Goal: Transaction & Acquisition: Purchase product/service

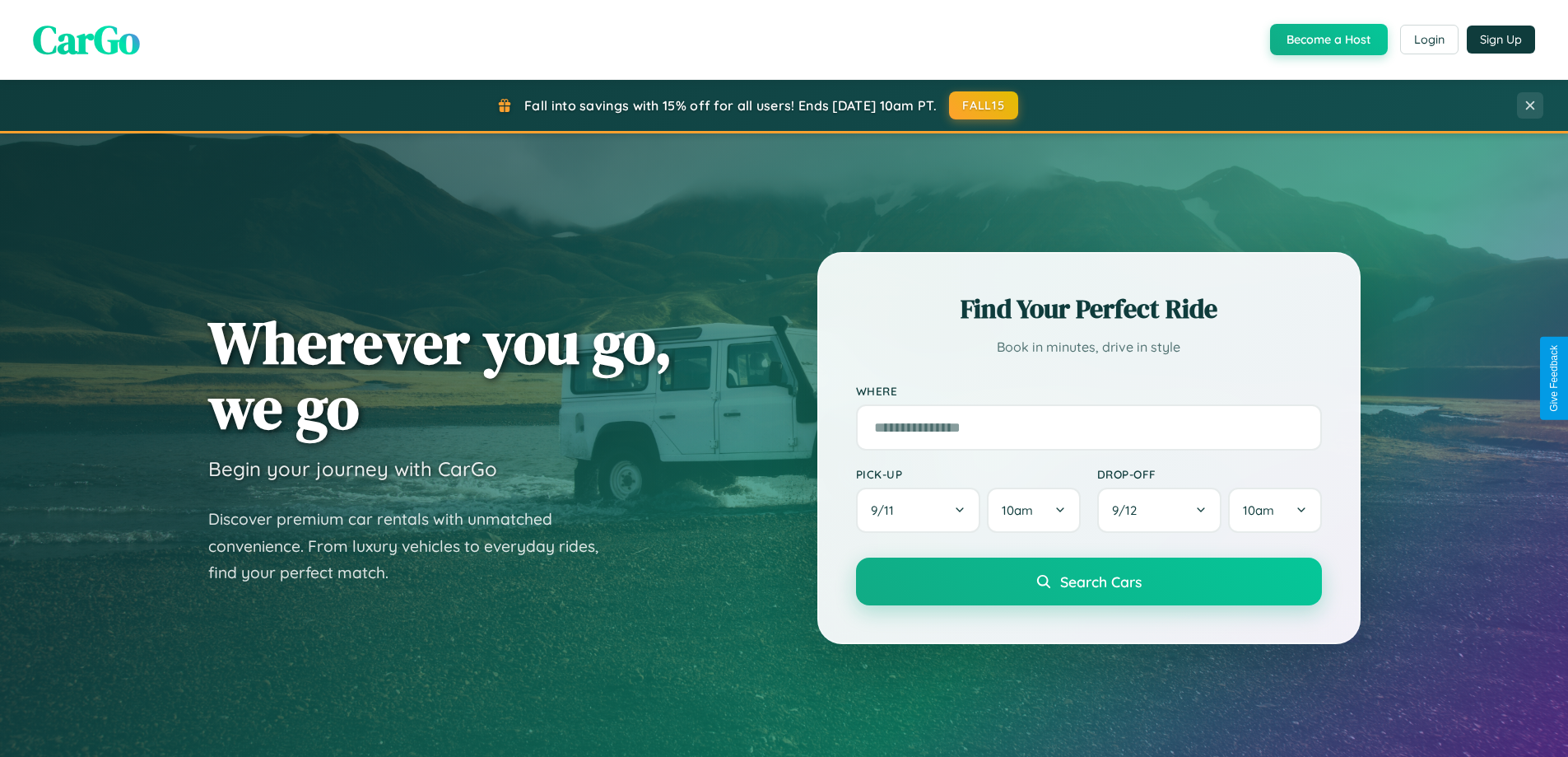
scroll to position [49, 0]
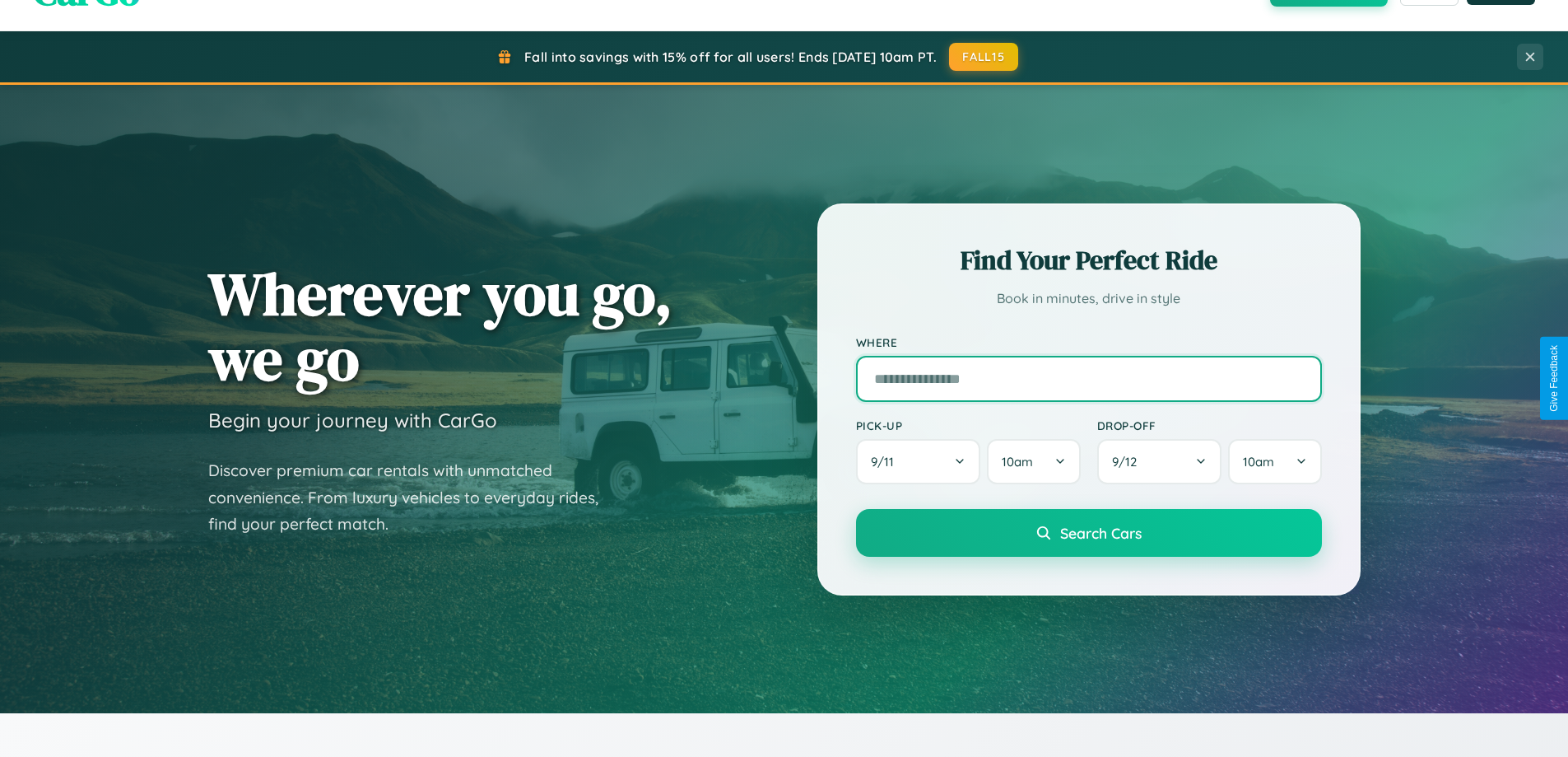
click at [1089, 378] on input "text" at bounding box center [1089, 378] width 466 height 46
type input "**********"
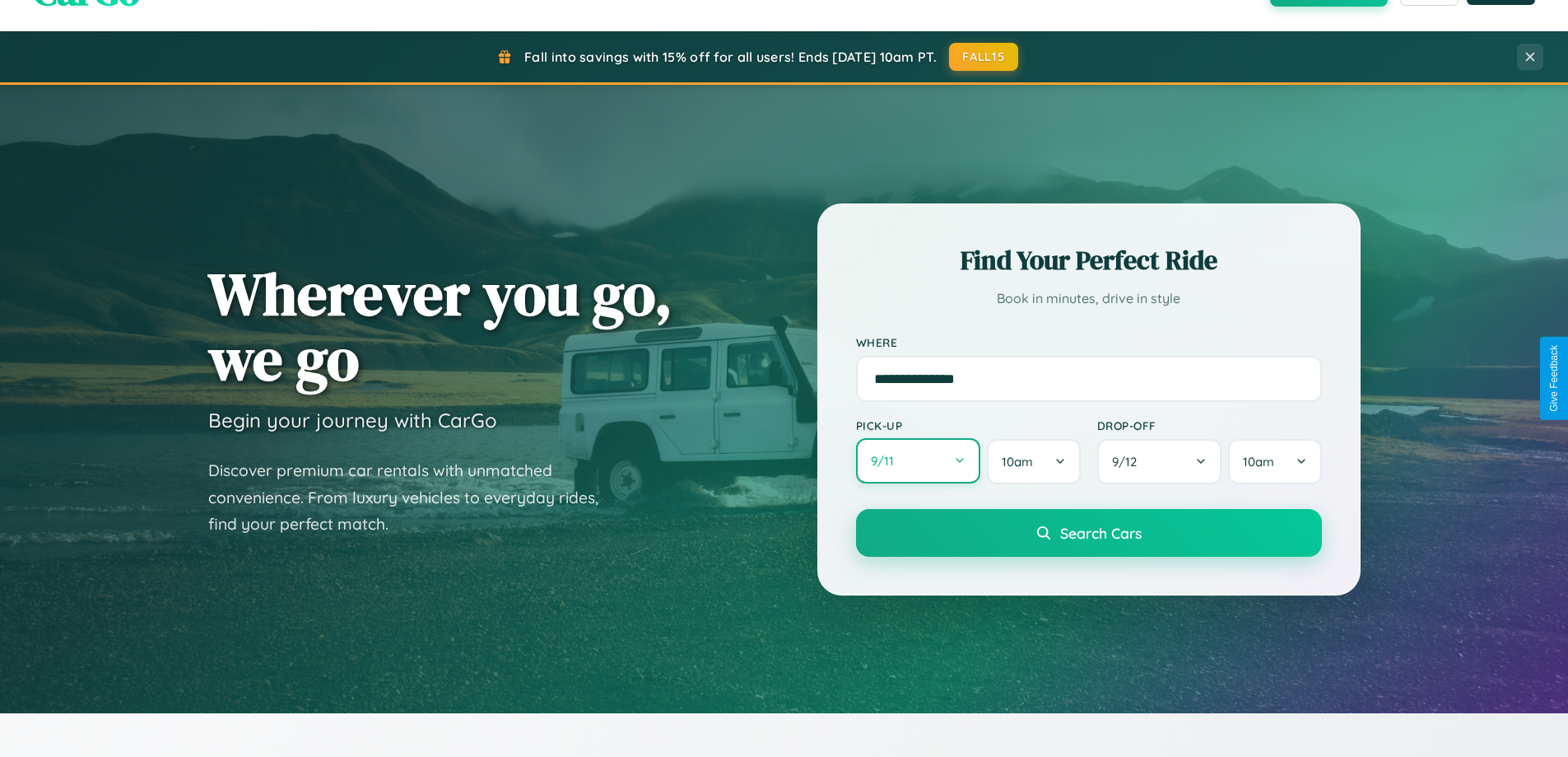
click at [918, 461] on button "9 / 11" at bounding box center [919, 461] width 125 height 45
select select "*"
select select "****"
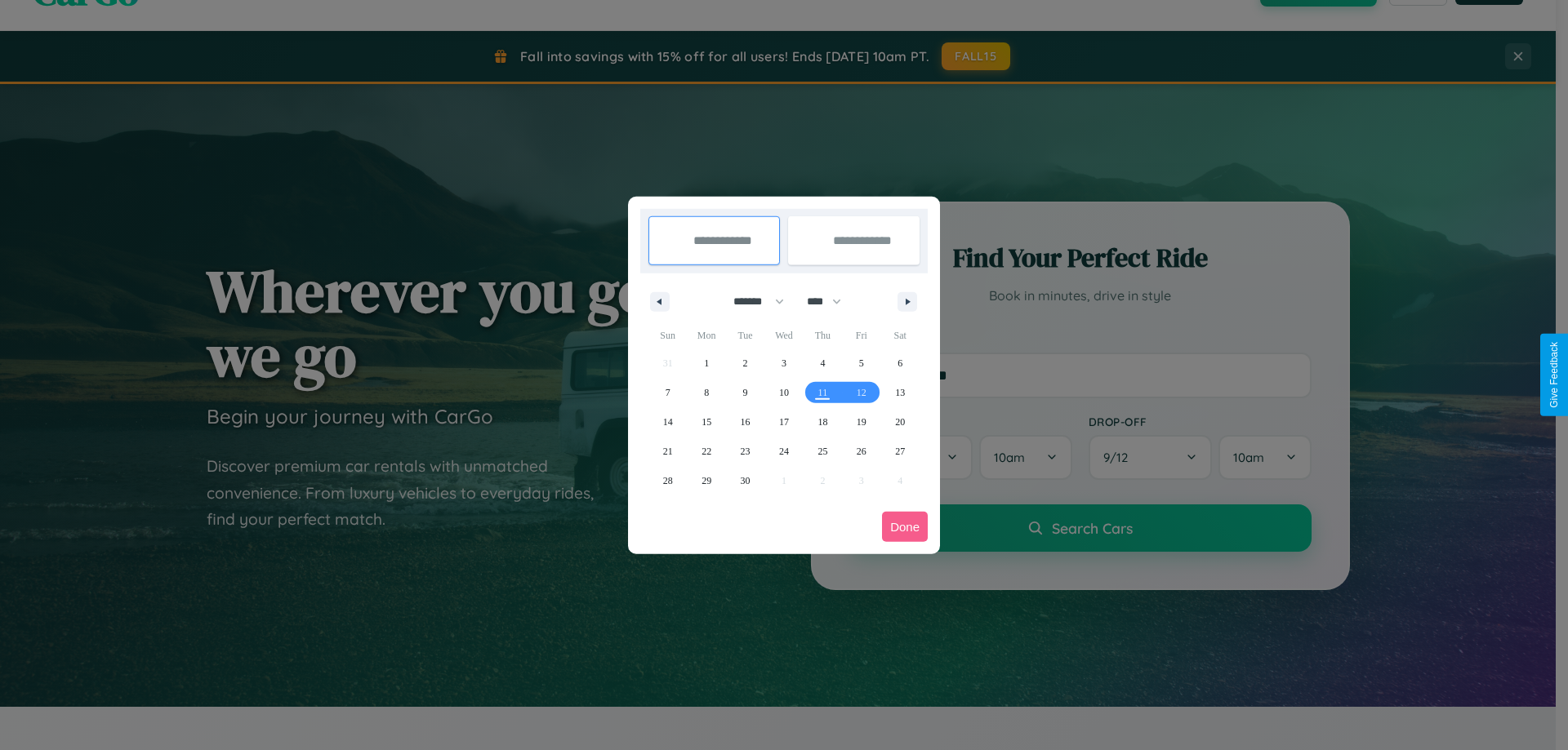
drag, startPoint x: 751, startPoint y: 301, endPoint x: 784, endPoint y: 327, distance: 42.0
click at [751, 301] on select "******* ******** ***** ***** *** **** **** ****** ********* ******* ******** **…" at bounding box center [755, 302] width 69 height 27
select select "*"
click at [831, 301] on select "**** **** **** **** **** **** **** **** **** **** **** **** **** **** **** ****…" at bounding box center [823, 302] width 49 height 27
select select "****"
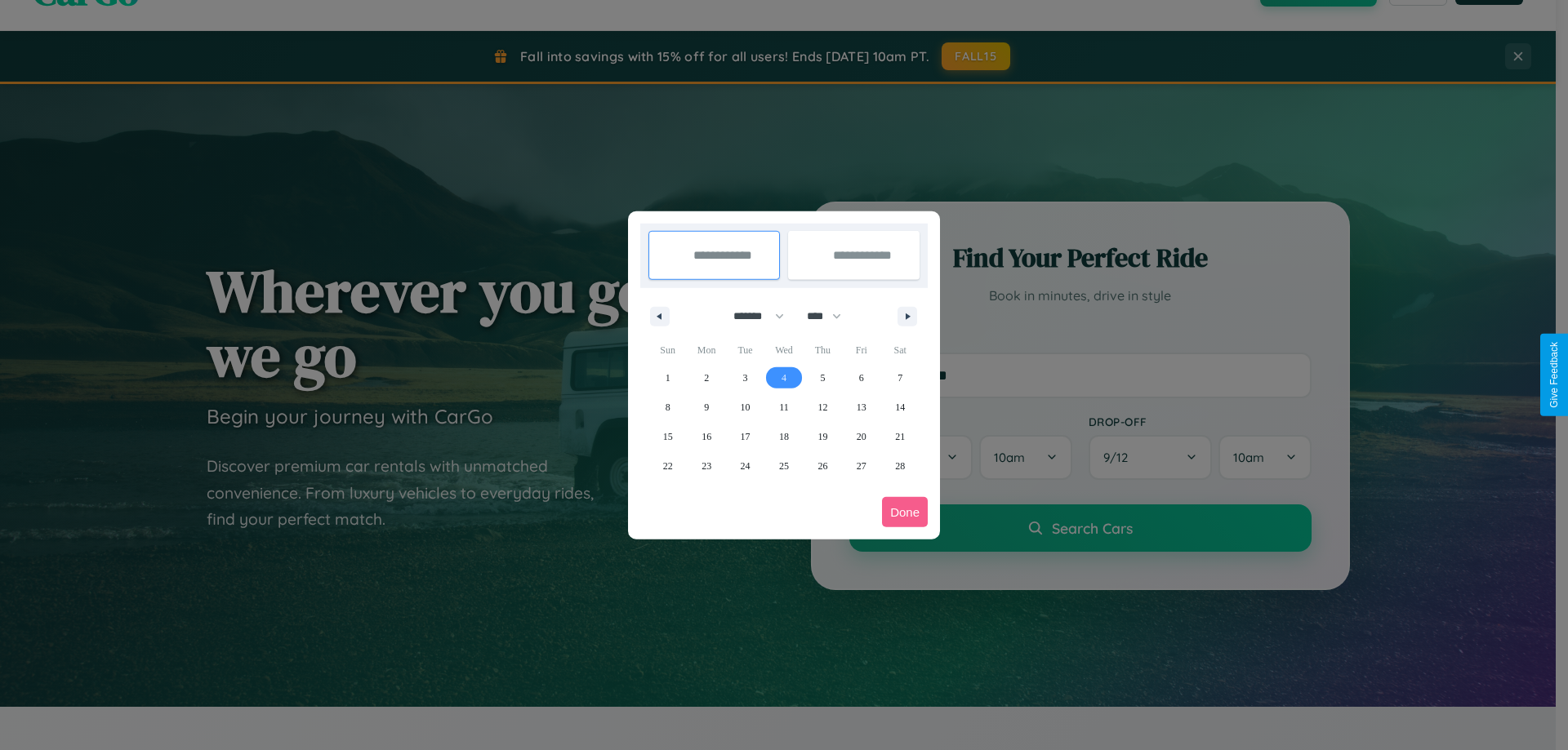
click at [784, 377] on span "4" at bounding box center [784, 378] width 5 height 29
type input "**********"
click at [822, 377] on span "5" at bounding box center [821, 378] width 5 height 29
type input "**********"
click at [905, 512] on button "Done" at bounding box center [904, 512] width 46 height 30
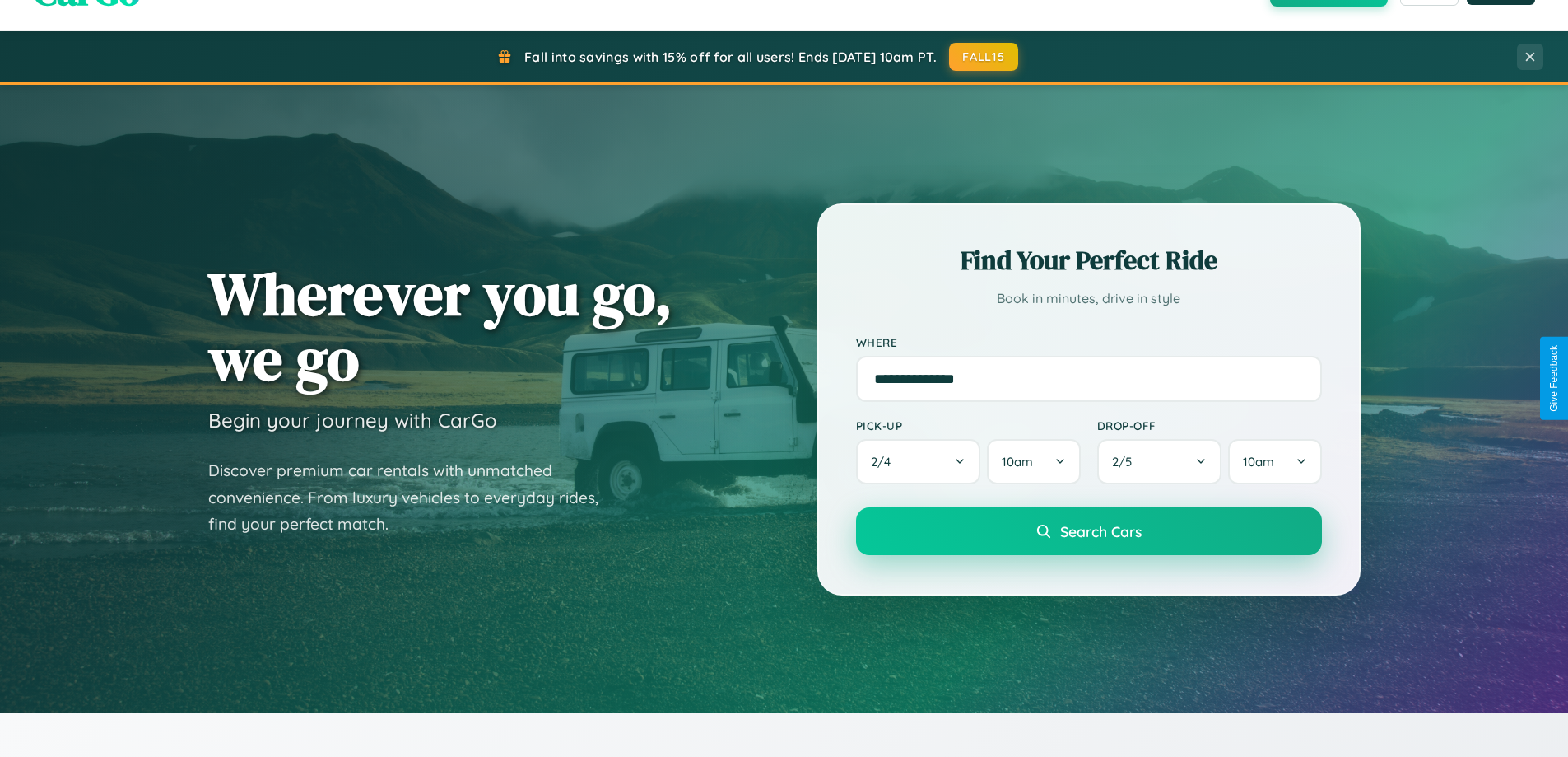
click at [1089, 531] on span "Search Cars" at bounding box center [1101, 531] width 81 height 18
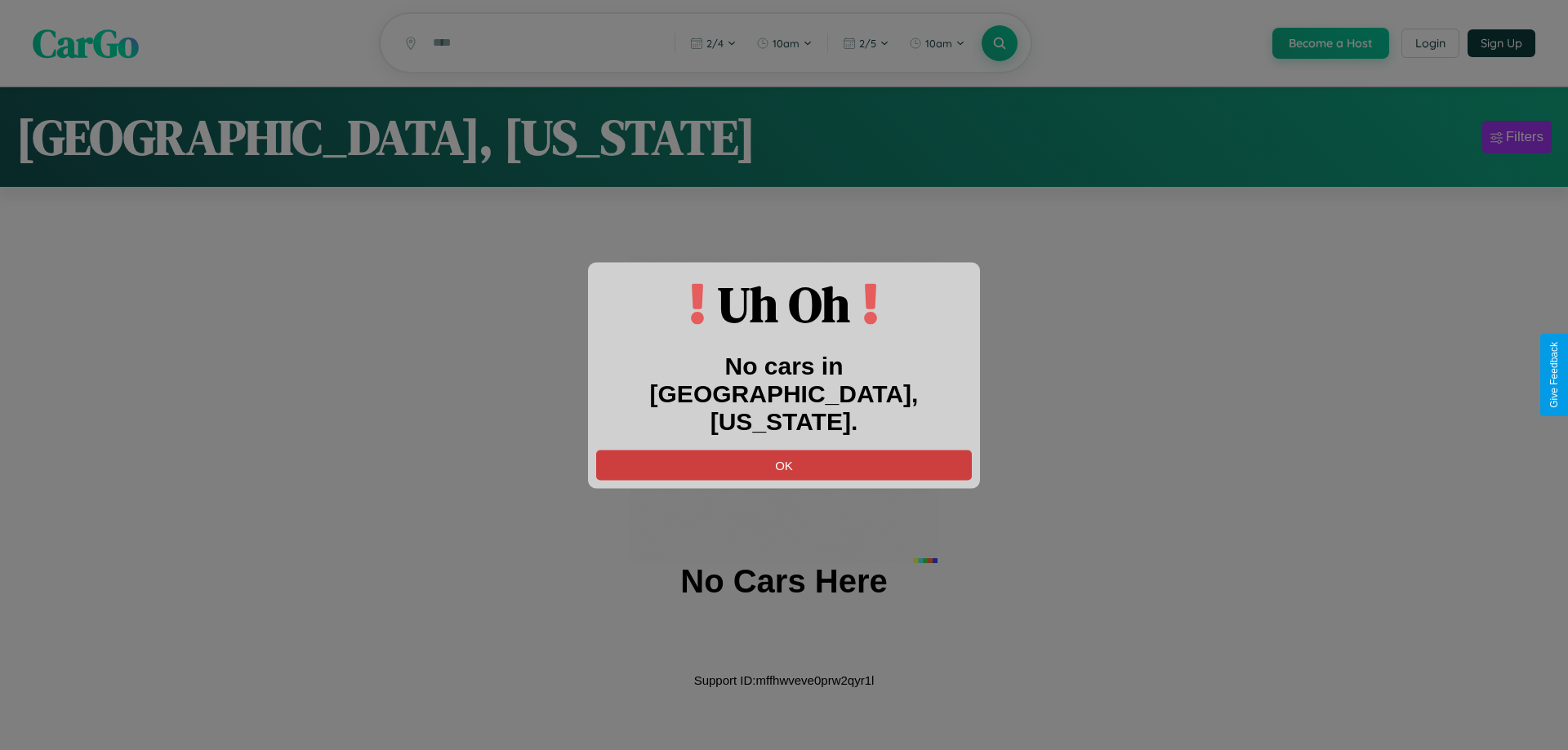
click at [784, 450] on button "OK" at bounding box center [784, 464] width 375 height 30
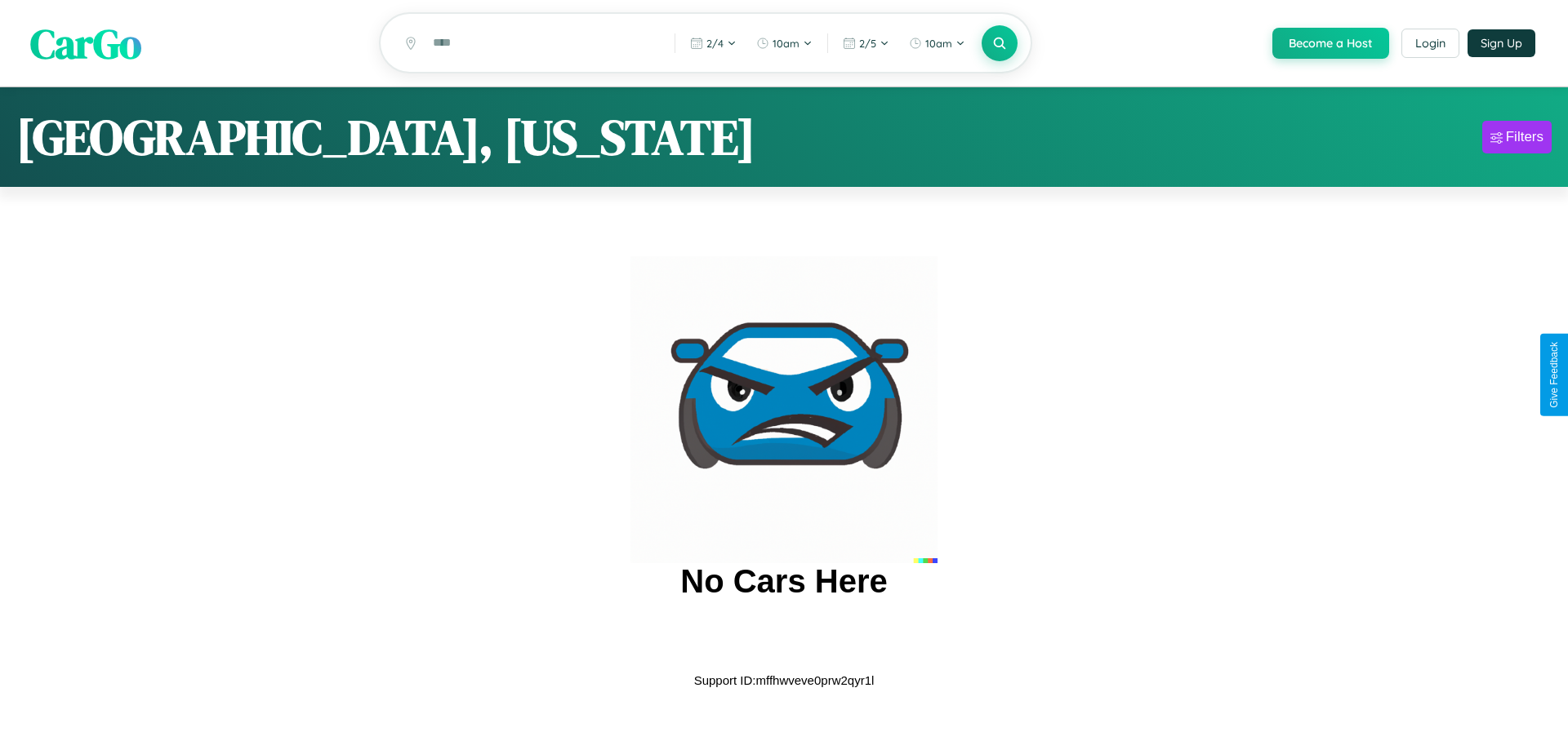
click at [86, 44] on span "CarGo" at bounding box center [86, 43] width 111 height 56
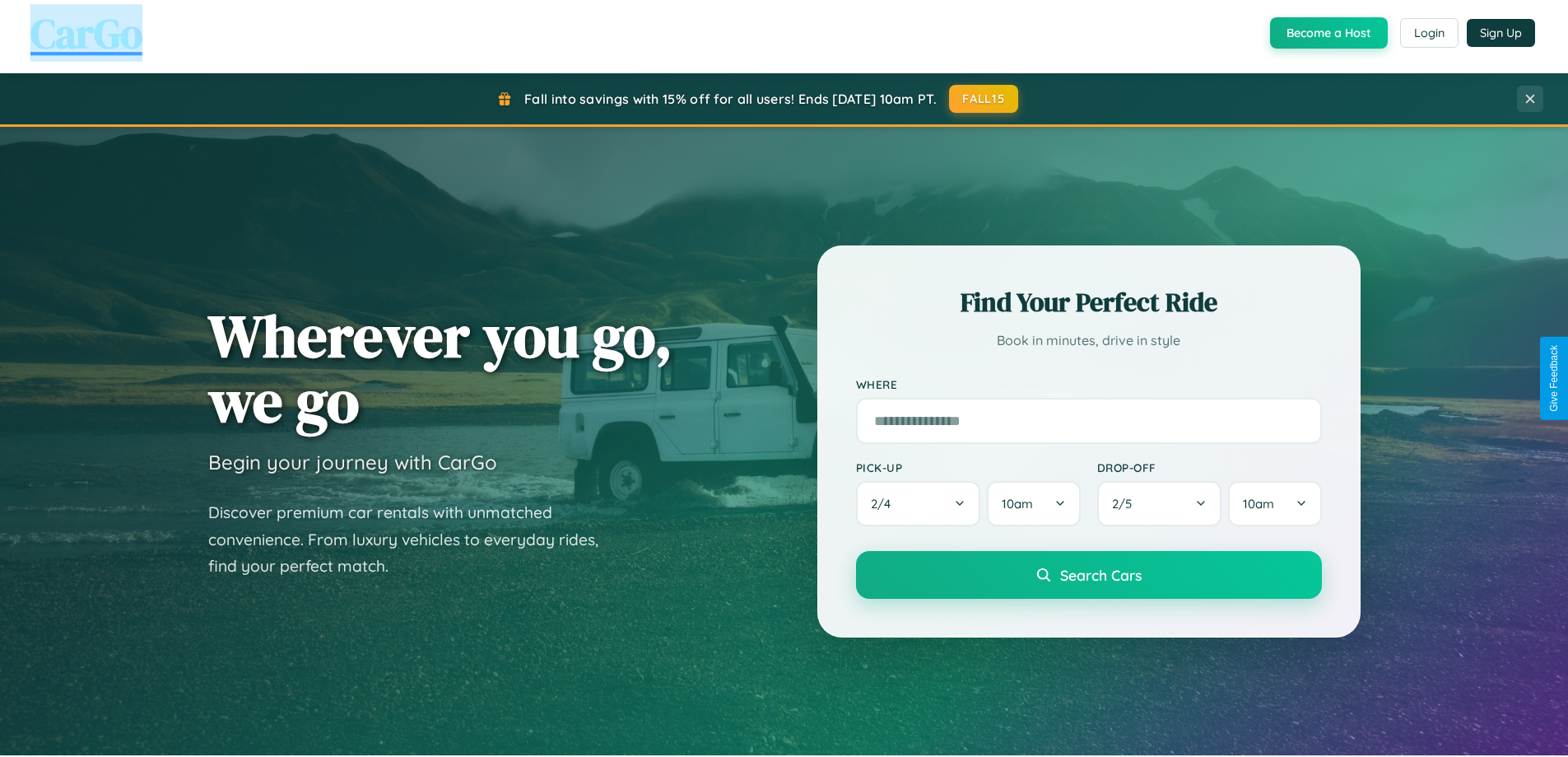
scroll to position [1134, 0]
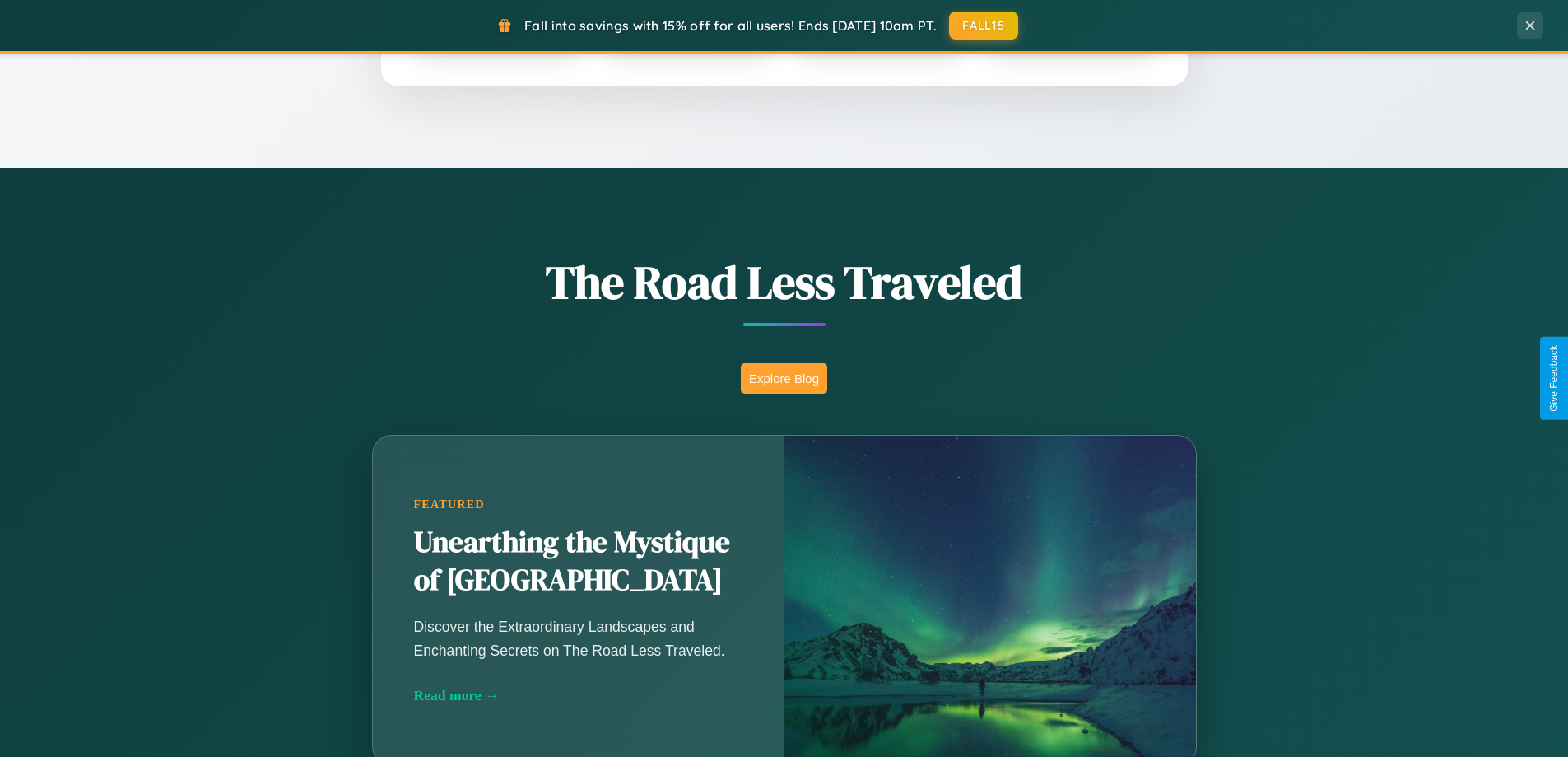
click at [784, 378] on button "Explore Blog" at bounding box center [784, 378] width 86 height 30
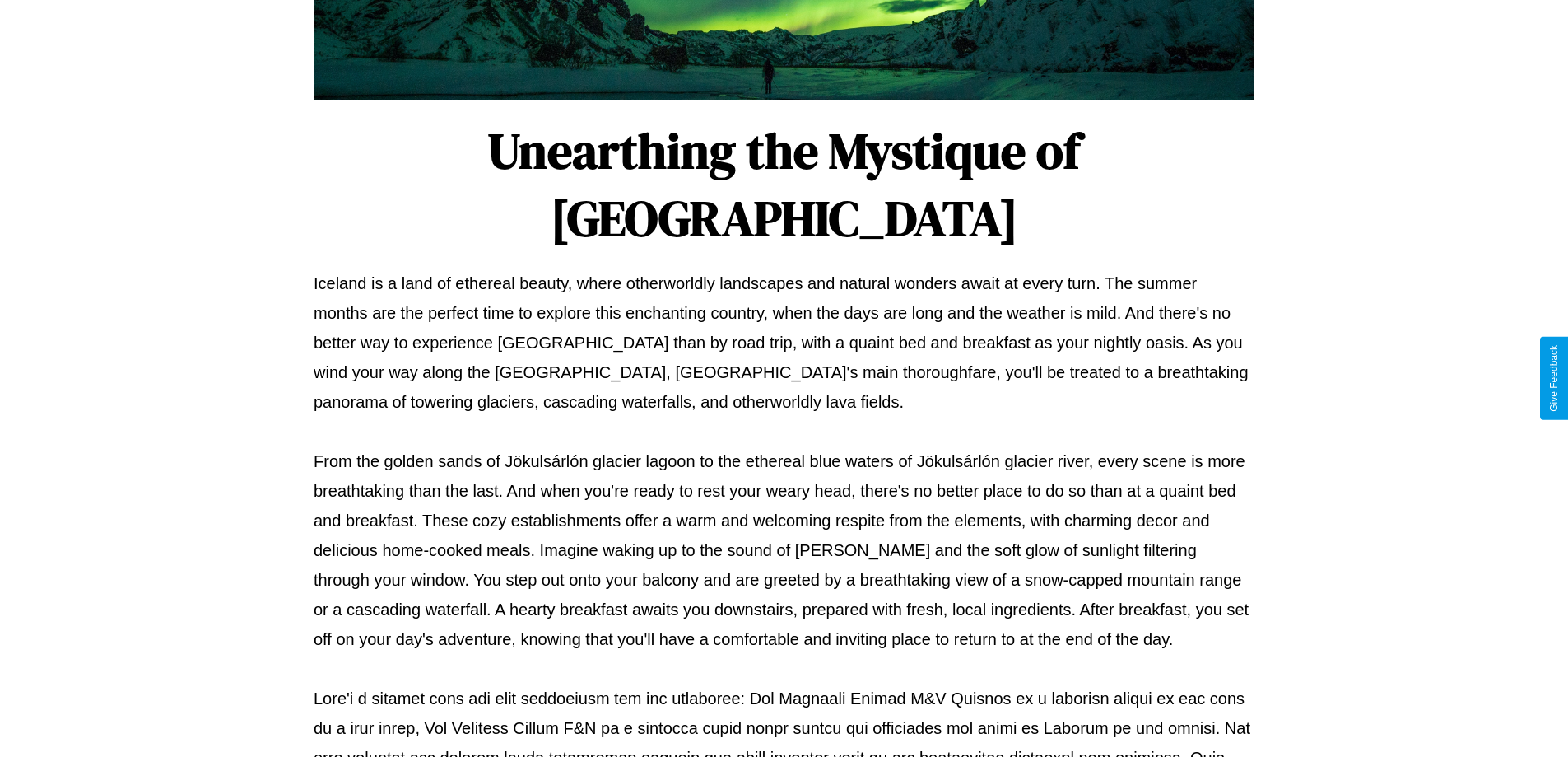
scroll to position [533, 0]
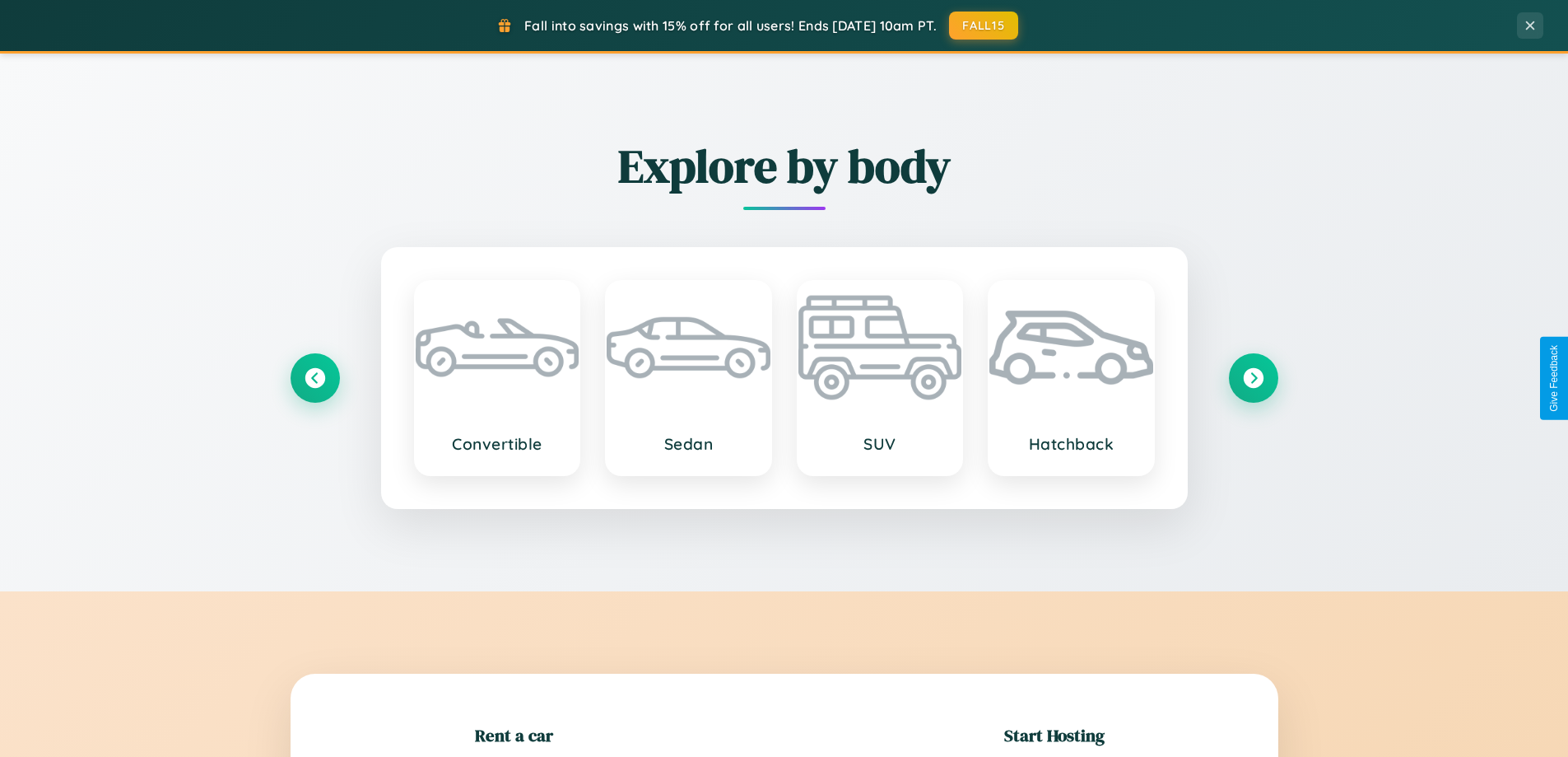
scroll to position [356, 0]
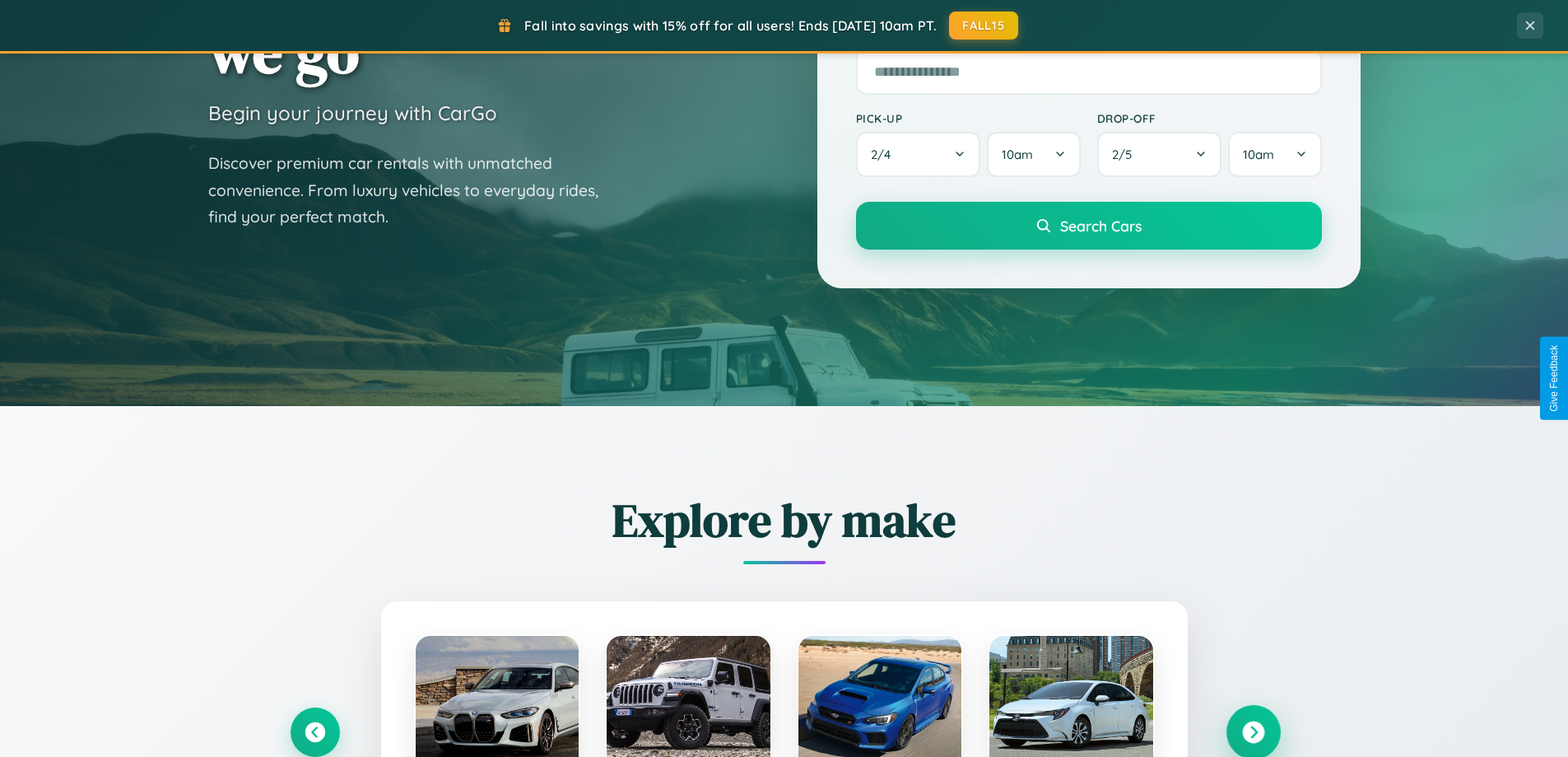
click at [1253, 732] on icon at bounding box center [1253, 732] width 23 height 23
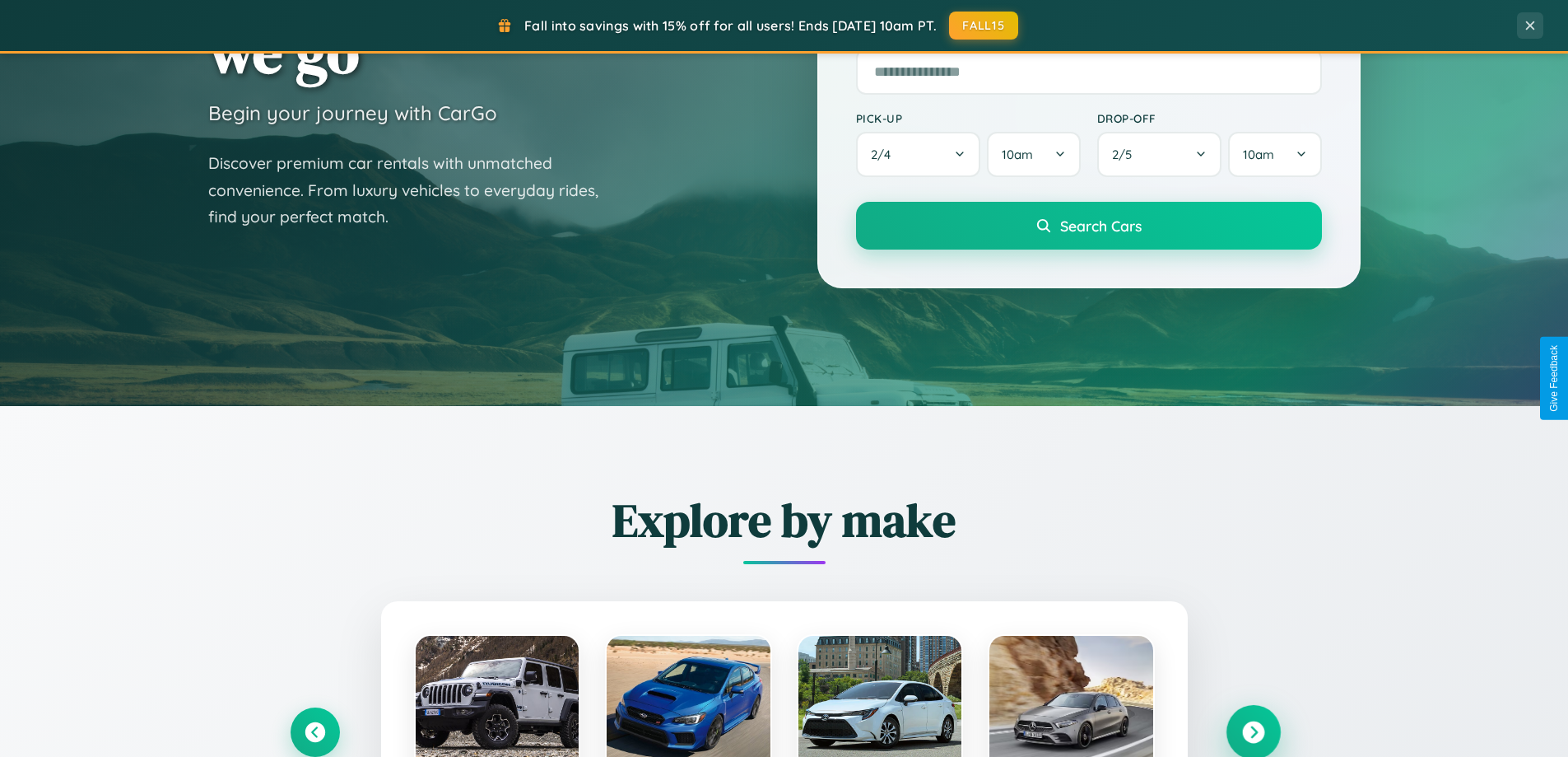
click at [1253, 731] on icon at bounding box center [1253, 732] width 23 height 23
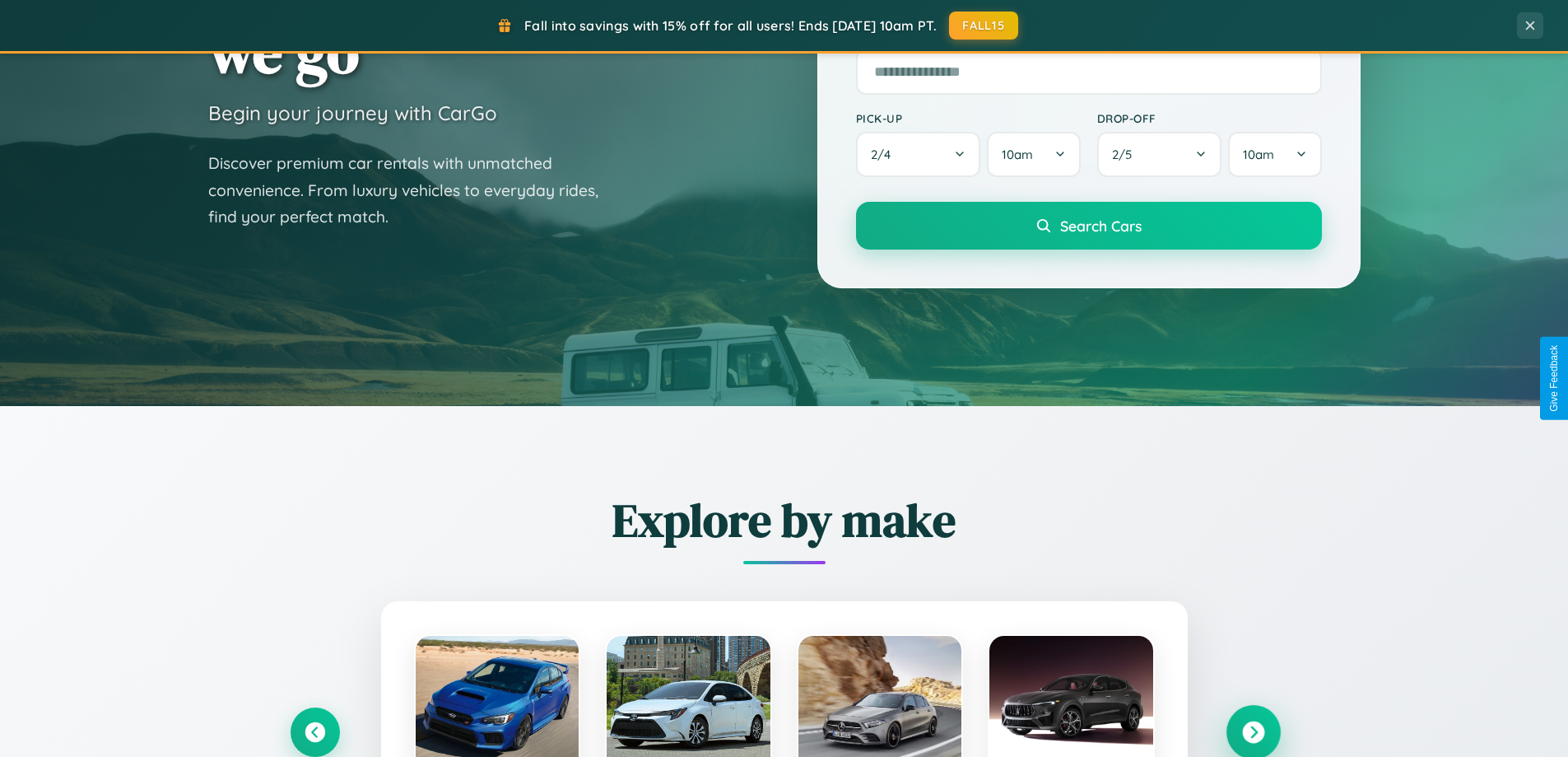
click at [1253, 731] on icon at bounding box center [1253, 732] width 23 height 23
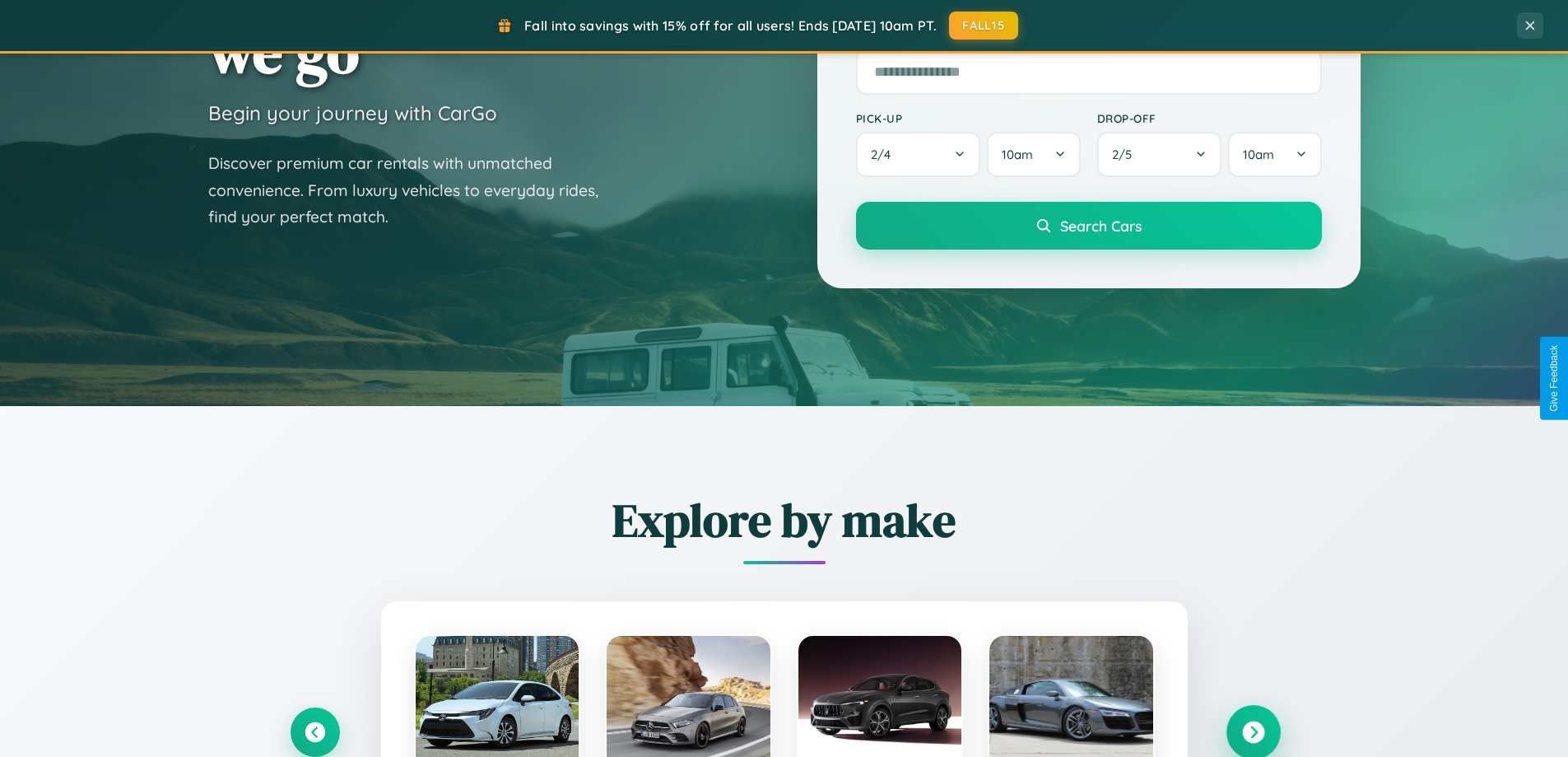
click at [1253, 731] on icon at bounding box center [1253, 732] width 23 height 23
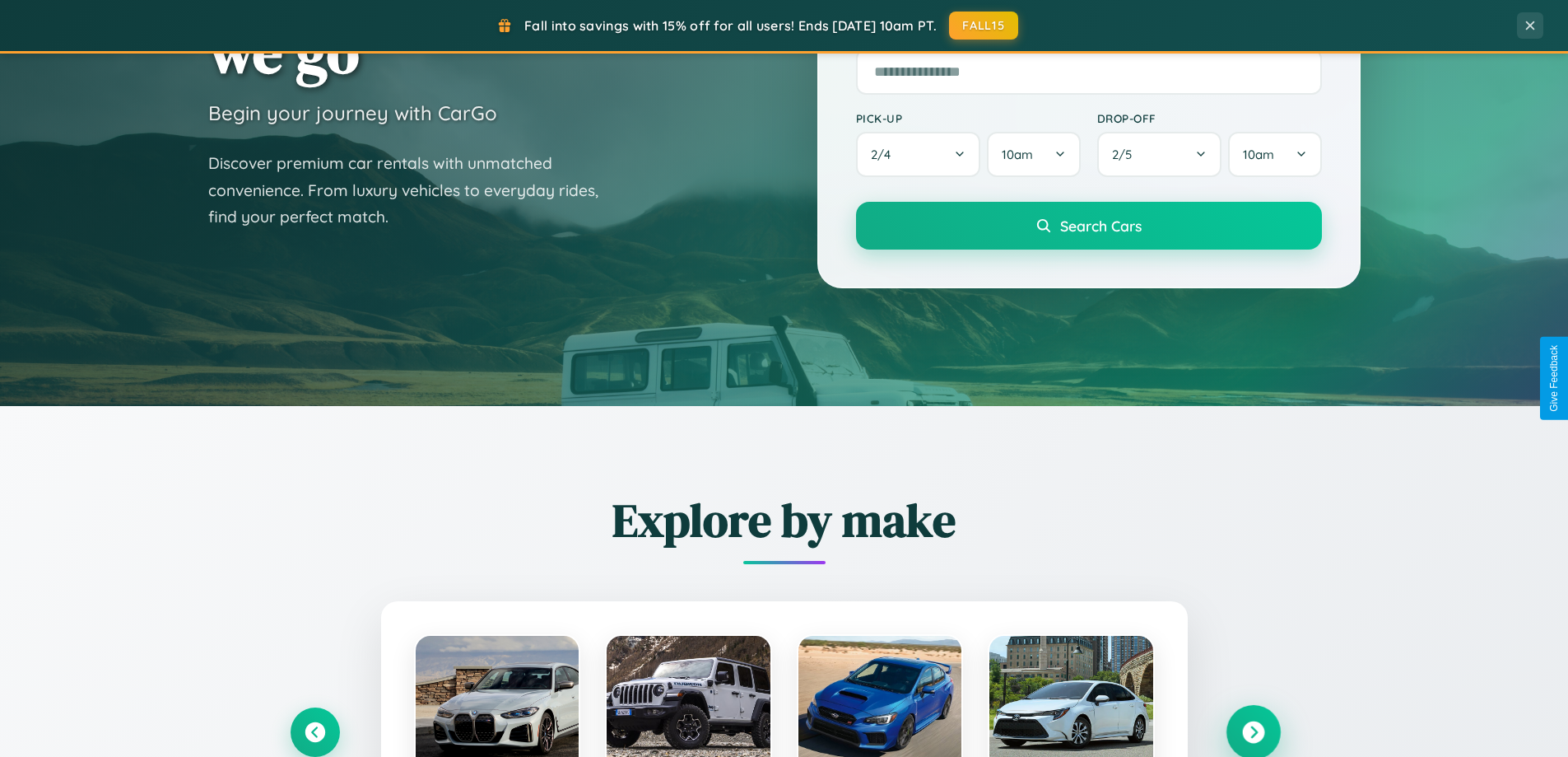
scroll to position [710, 0]
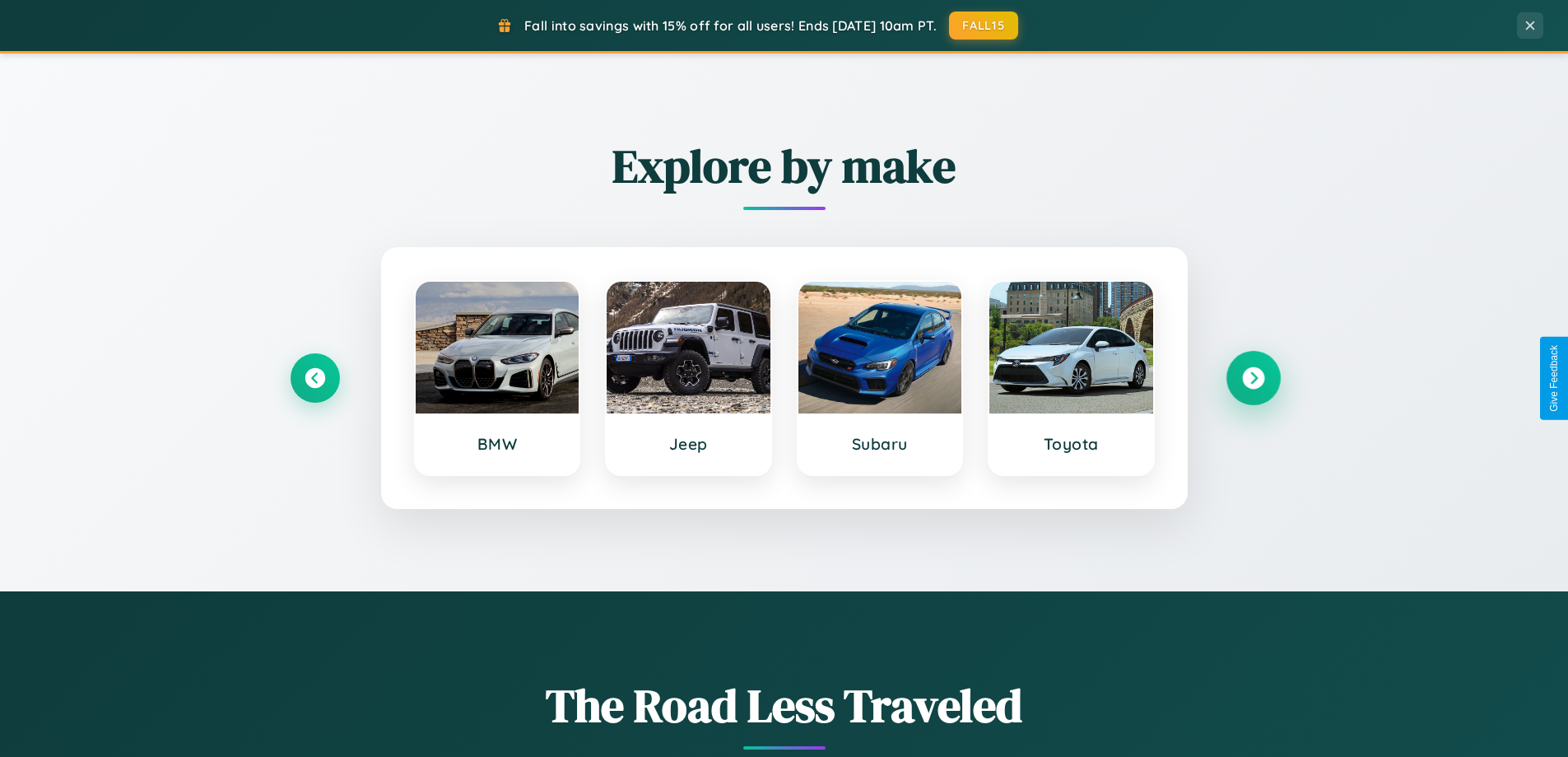
click at [1253, 378] on icon at bounding box center [1253, 378] width 23 height 23
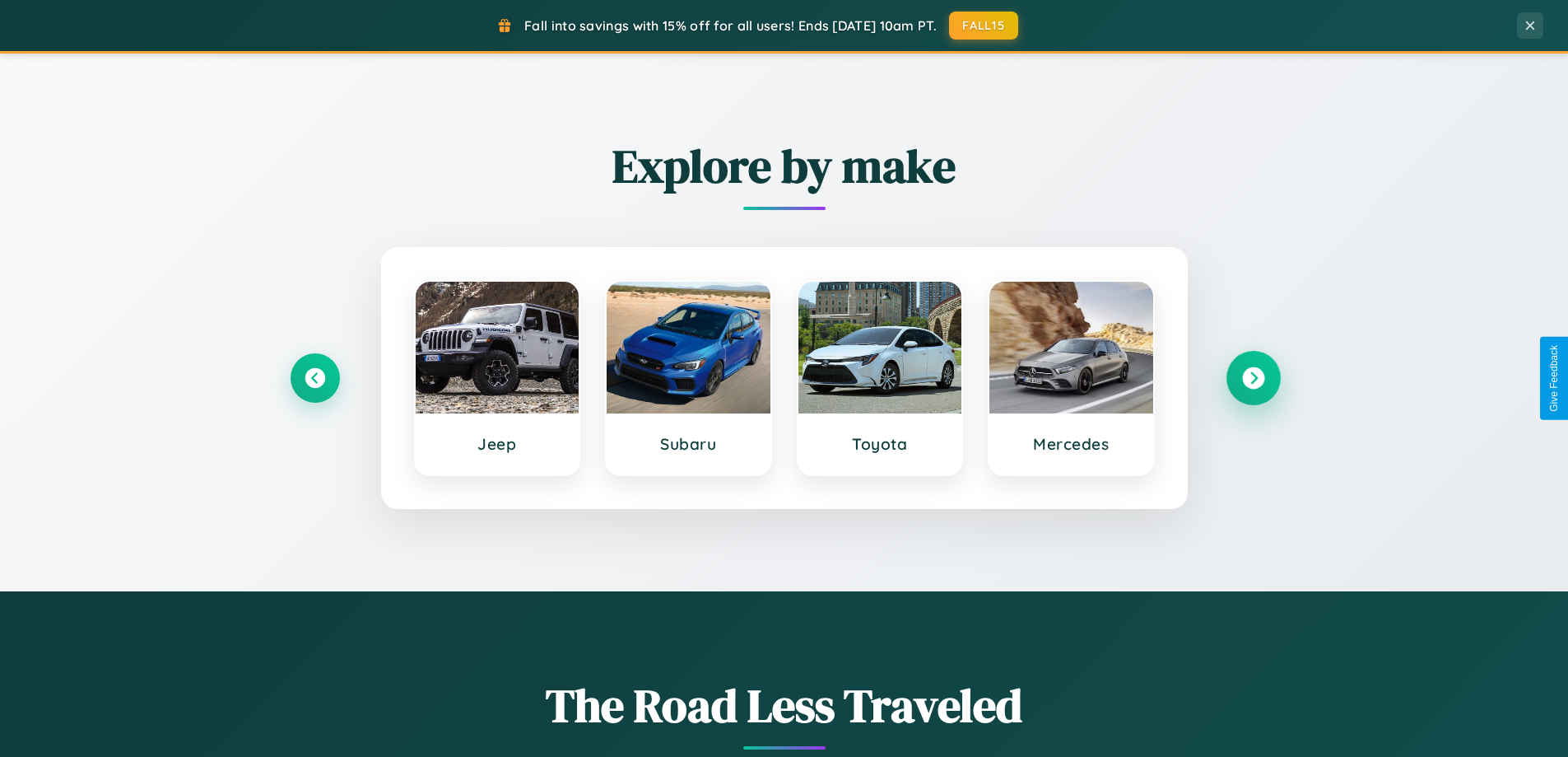
click at [1253, 378] on icon at bounding box center [1253, 378] width 23 height 23
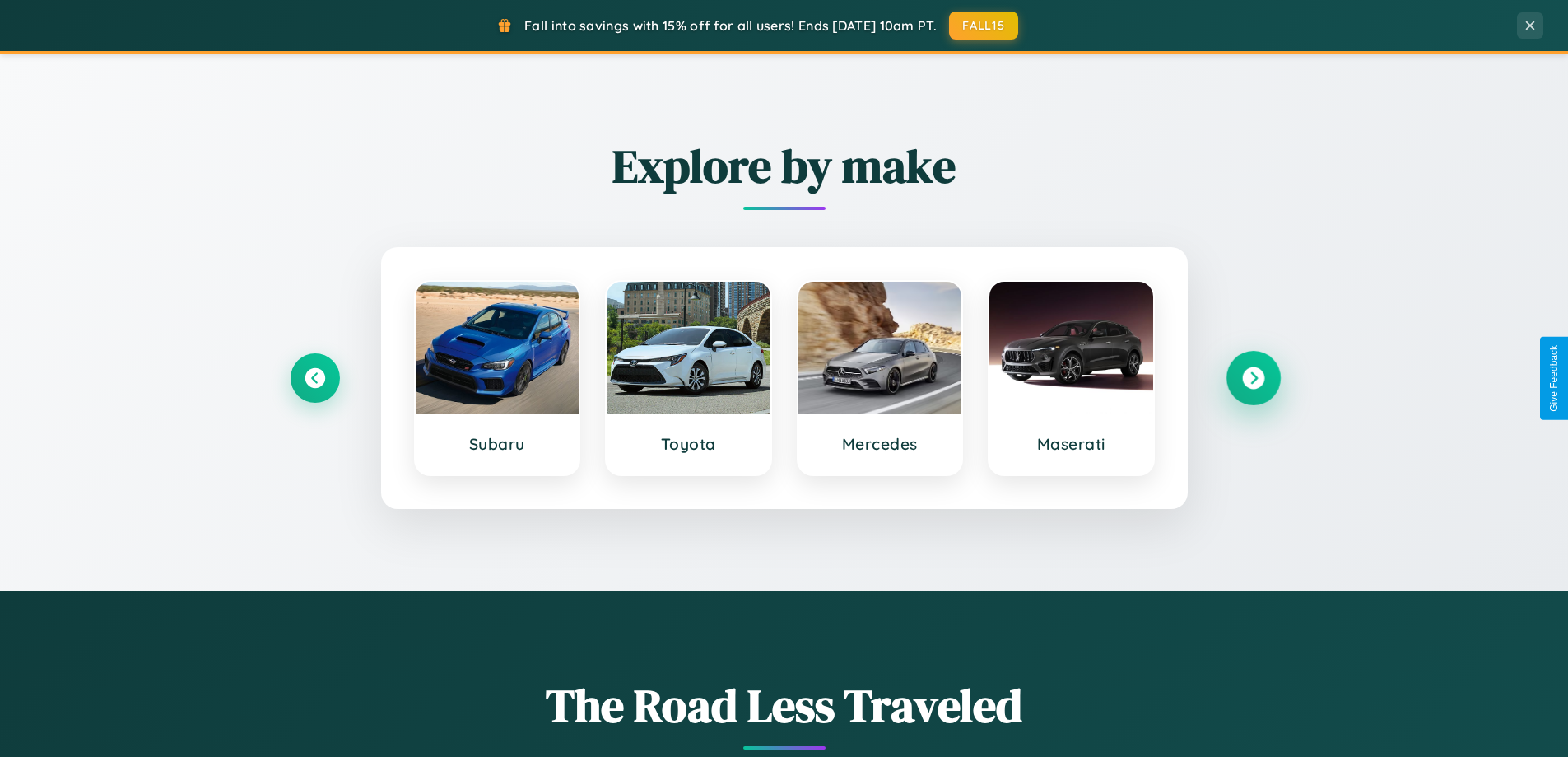
click at [1253, 378] on icon at bounding box center [1253, 378] width 23 height 23
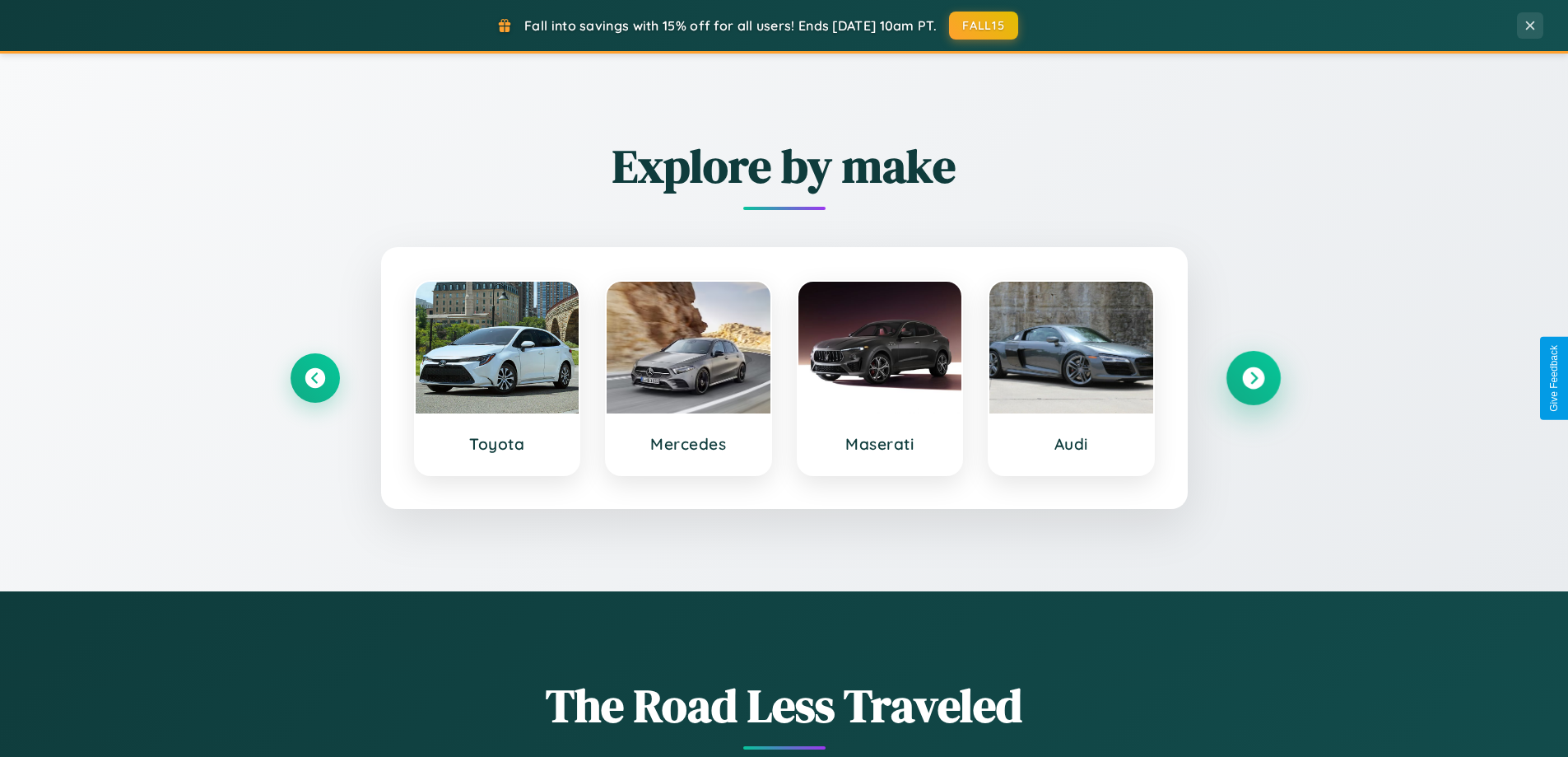
click at [1253, 378] on icon at bounding box center [1253, 378] width 23 height 23
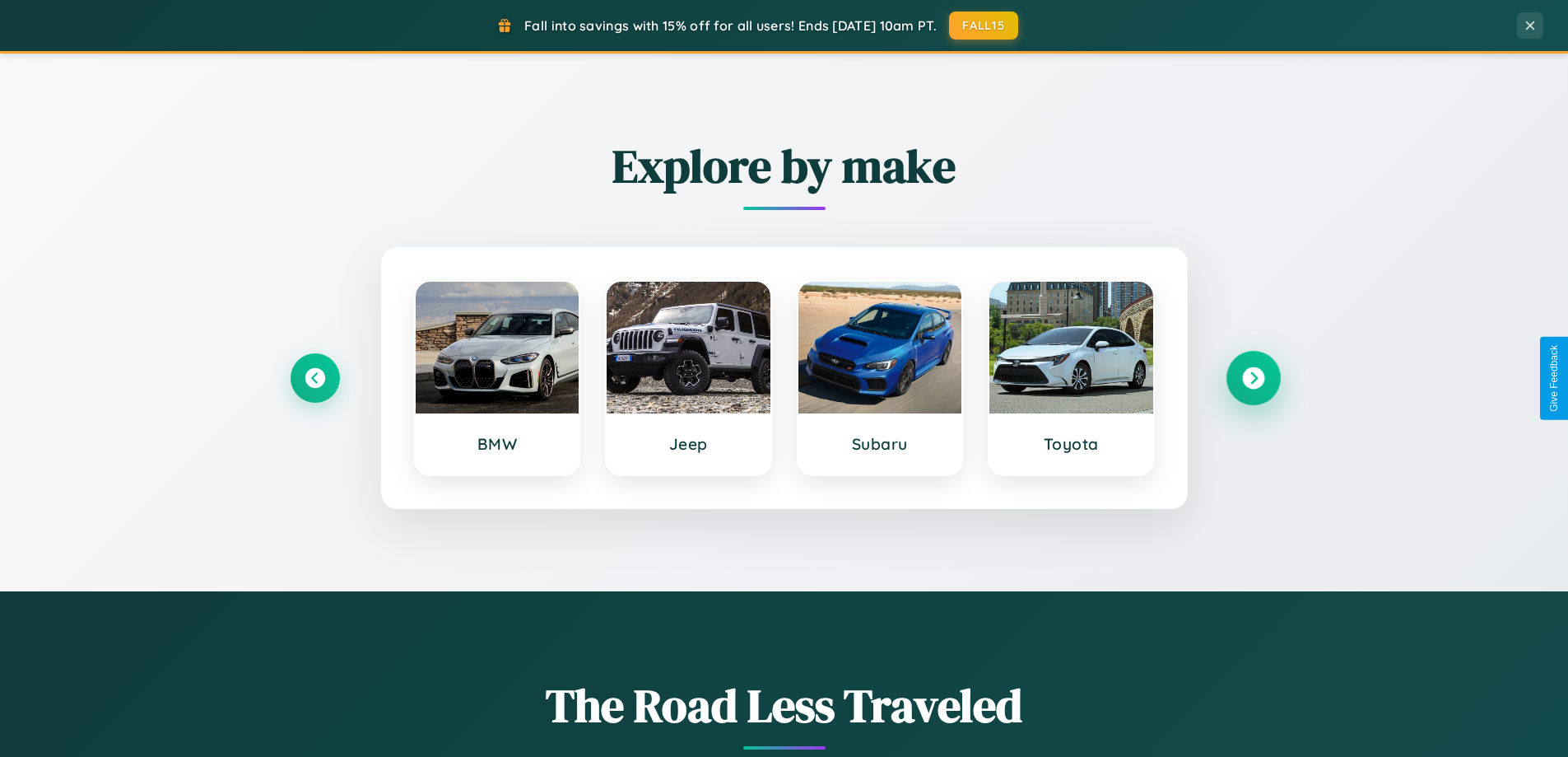
click at [1253, 378] on icon at bounding box center [1253, 378] width 23 height 23
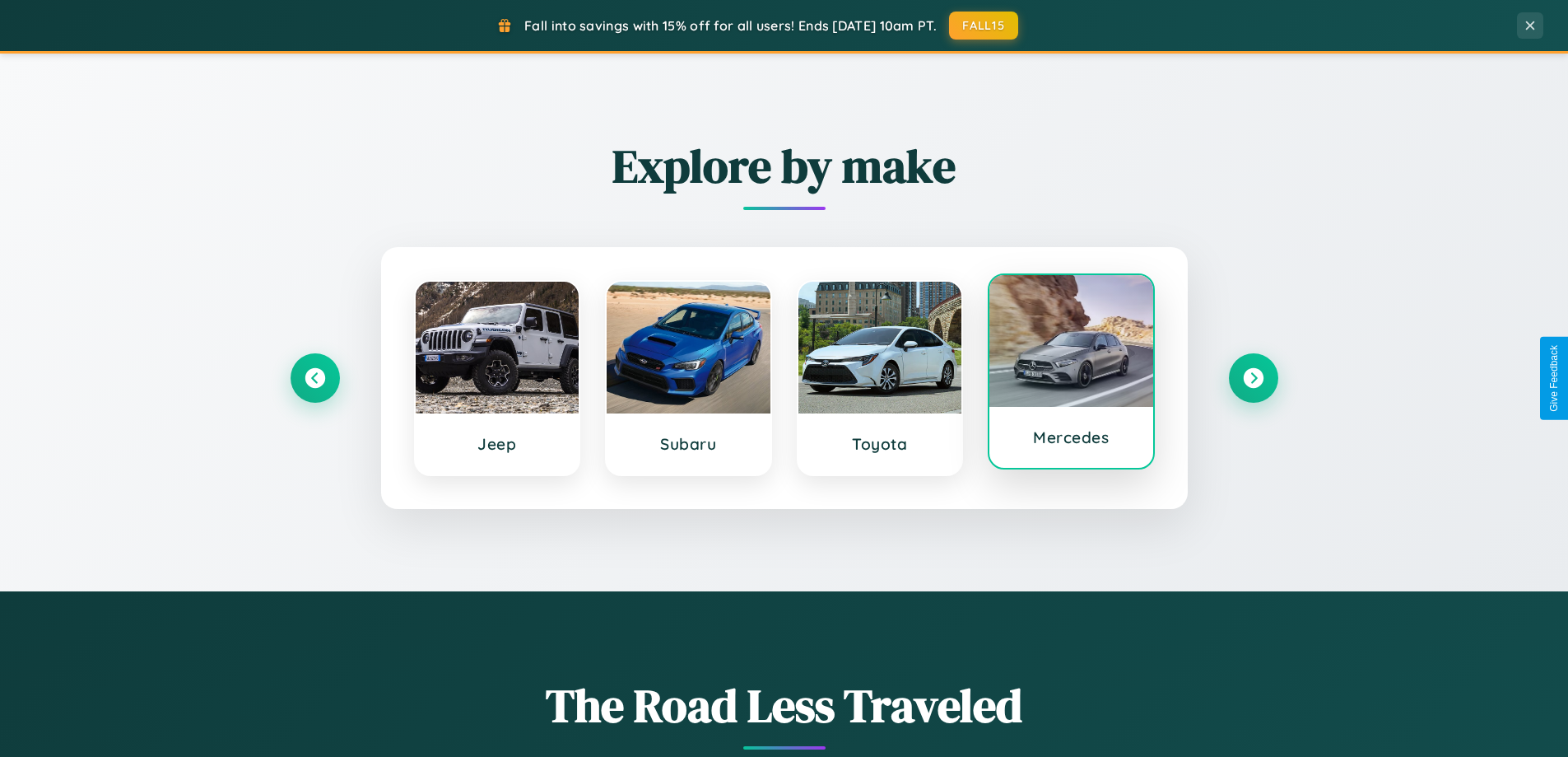
click at [1071, 372] on div at bounding box center [1071, 341] width 164 height 131
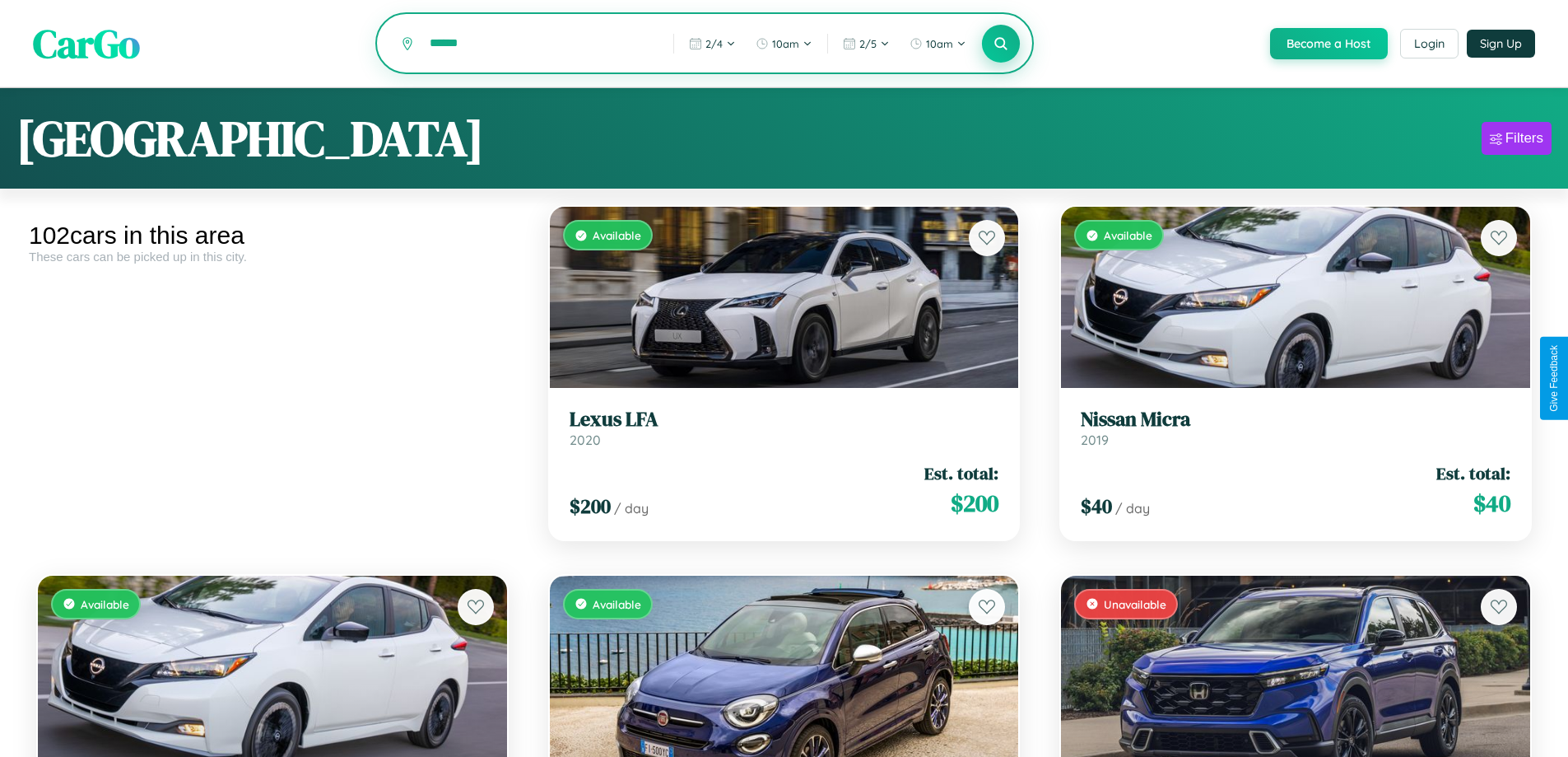
type input "******"
click at [1001, 44] on icon at bounding box center [1002, 43] width 16 height 16
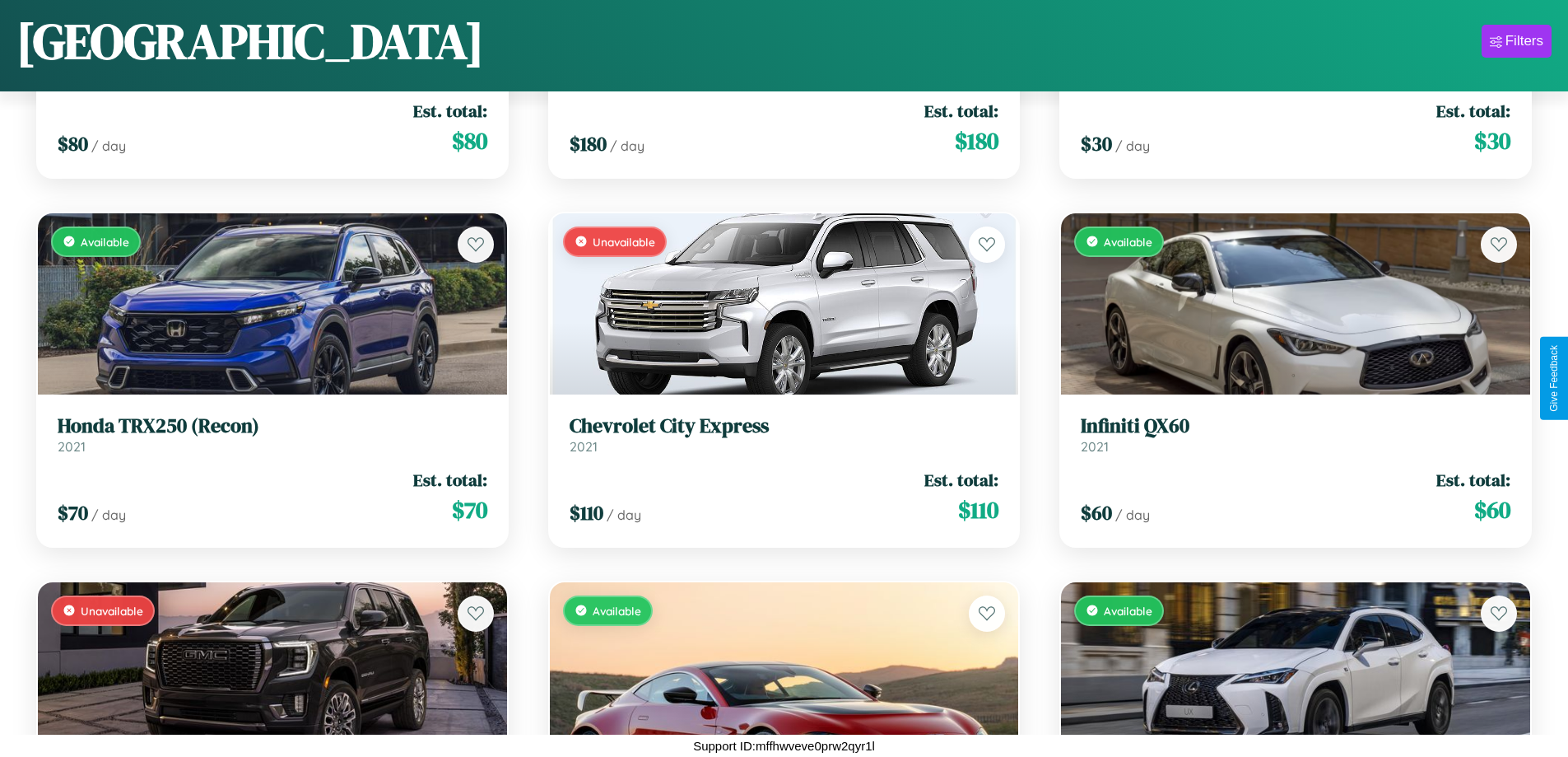
scroll to position [5765, 0]
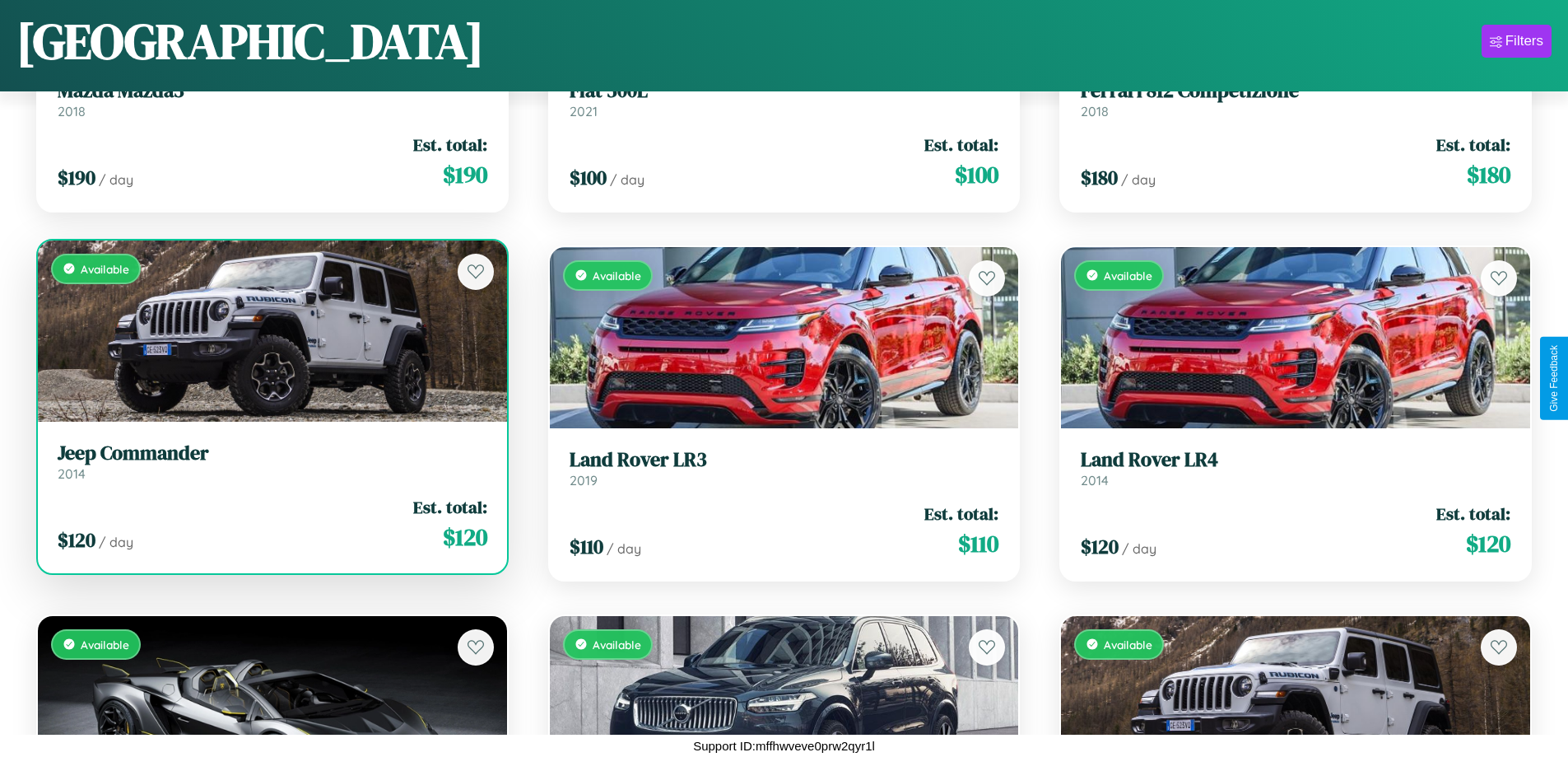
click at [270, 468] on link "Jeep Commander 2014" at bounding box center [272, 461] width 430 height 40
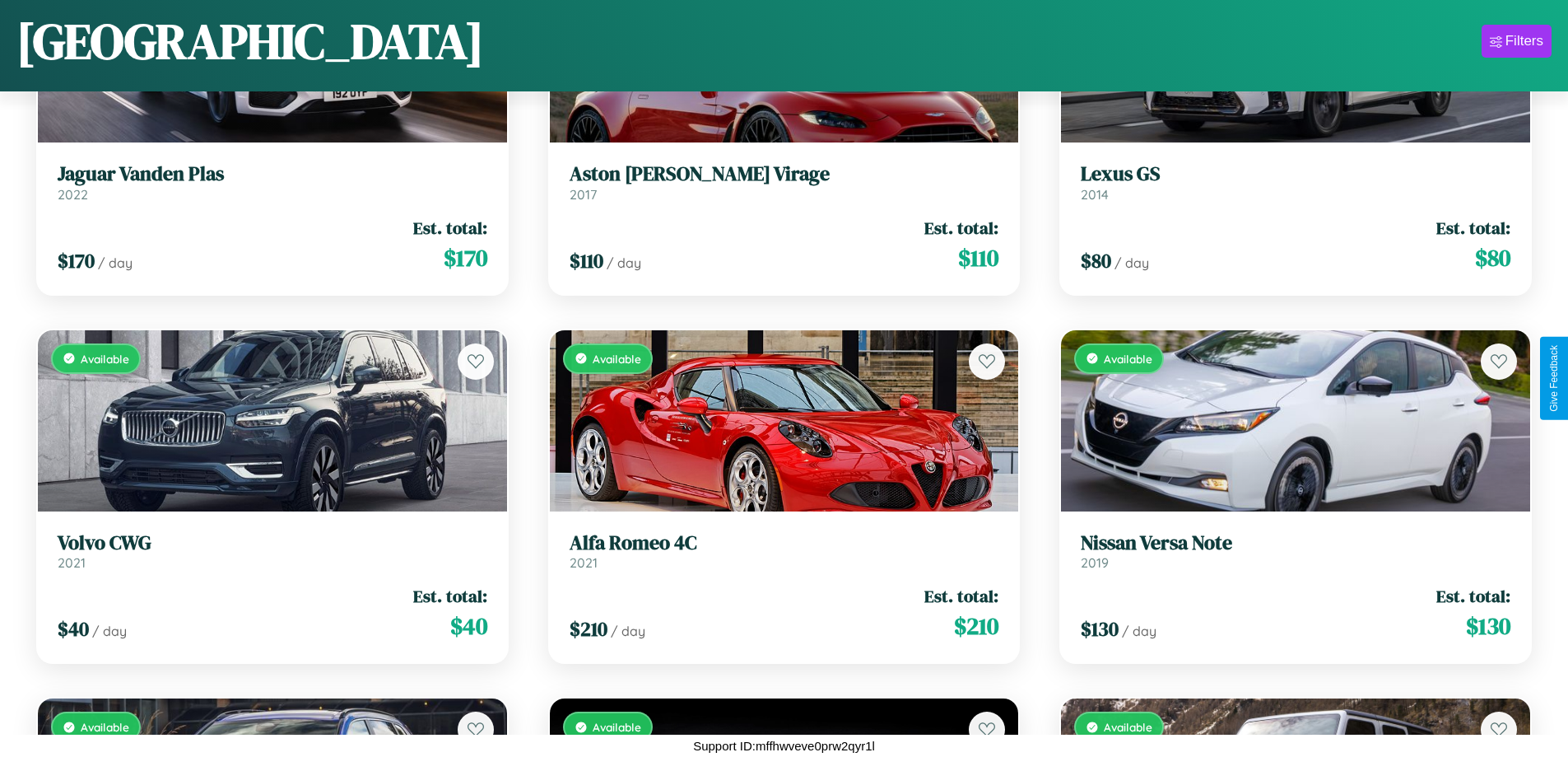
scroll to position [12773, 0]
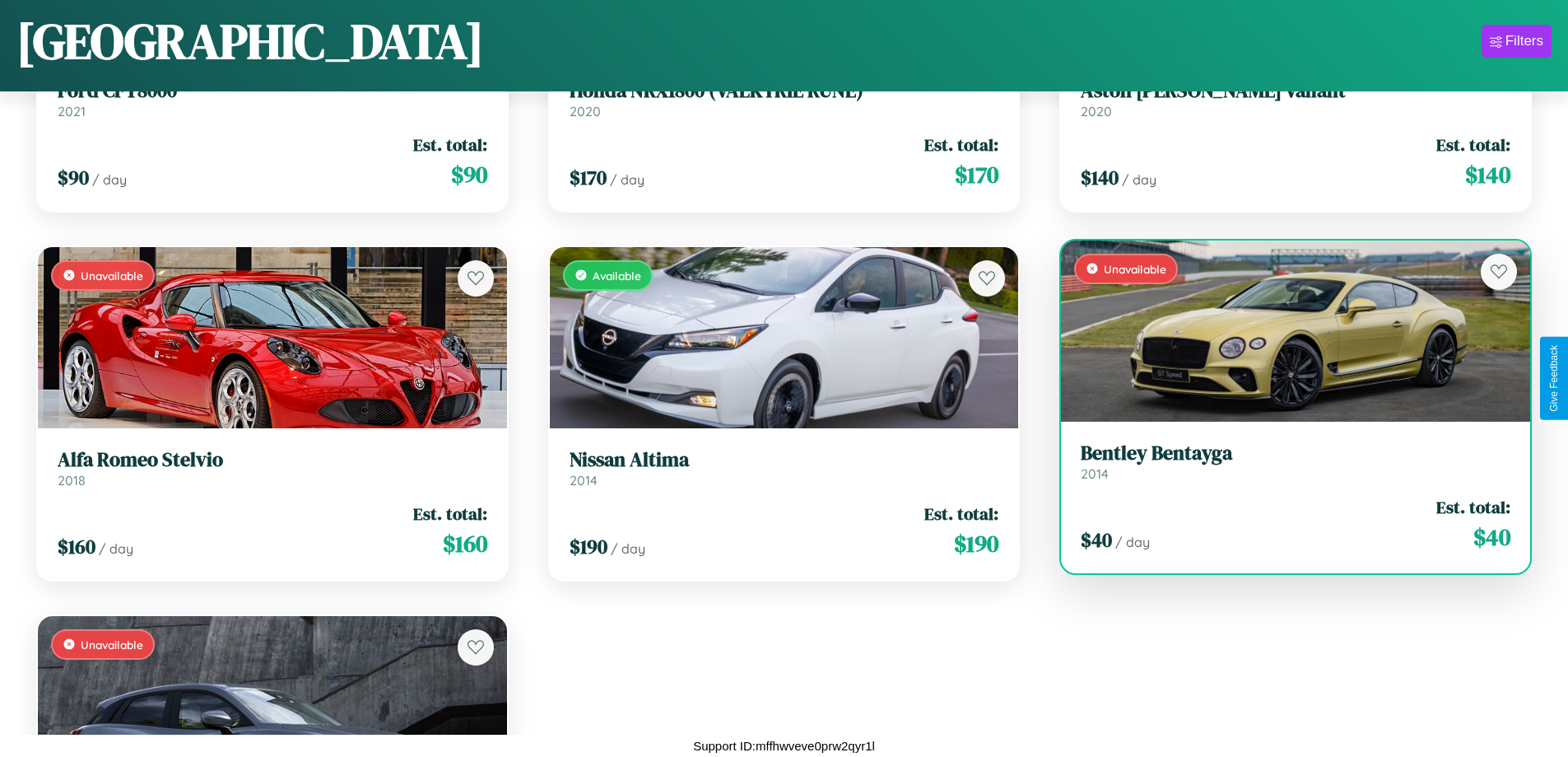
click at [1285, 468] on link "Bentley Bentayga 2014" at bounding box center [1296, 461] width 430 height 40
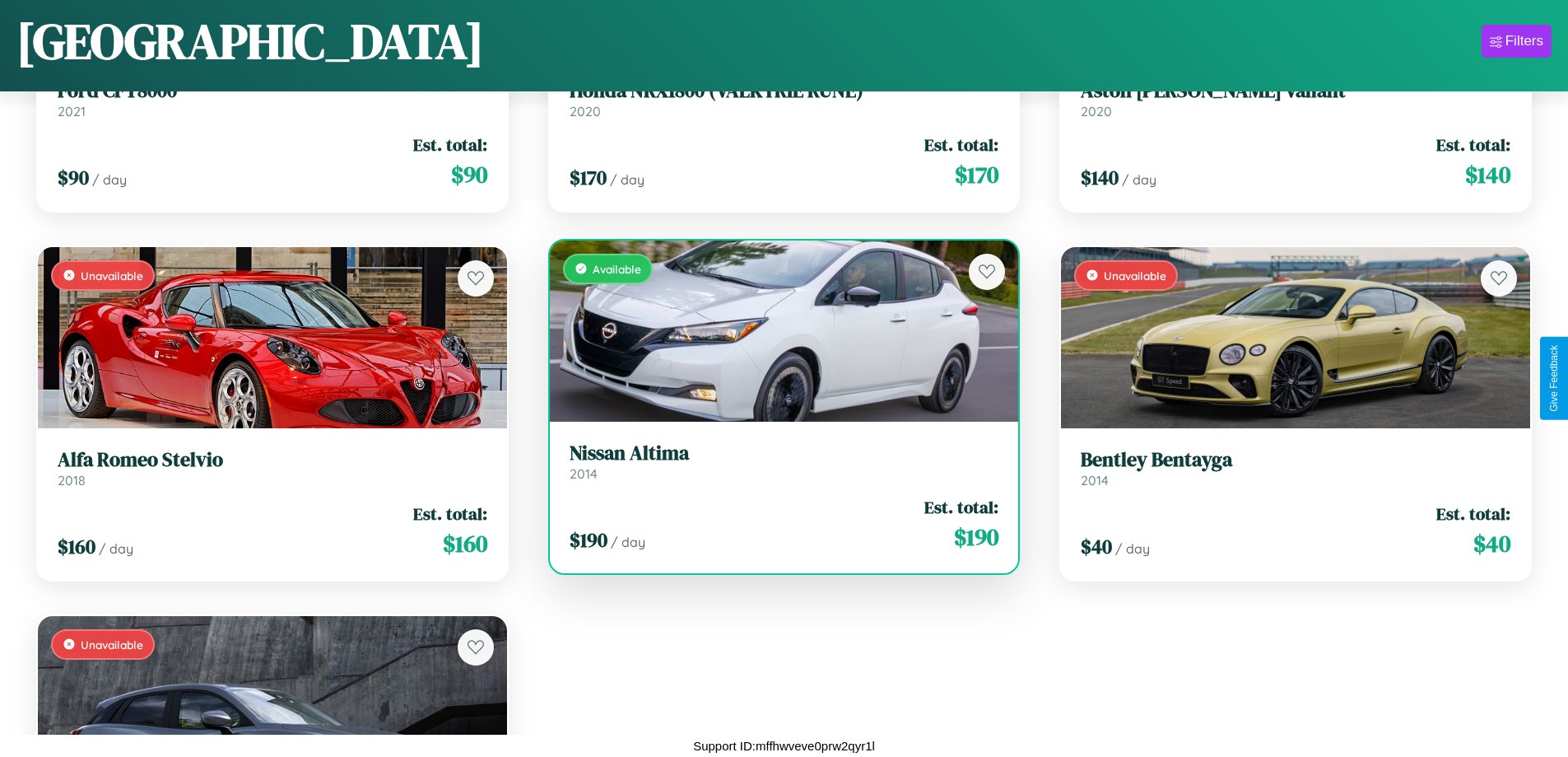
scroll to position [231, 0]
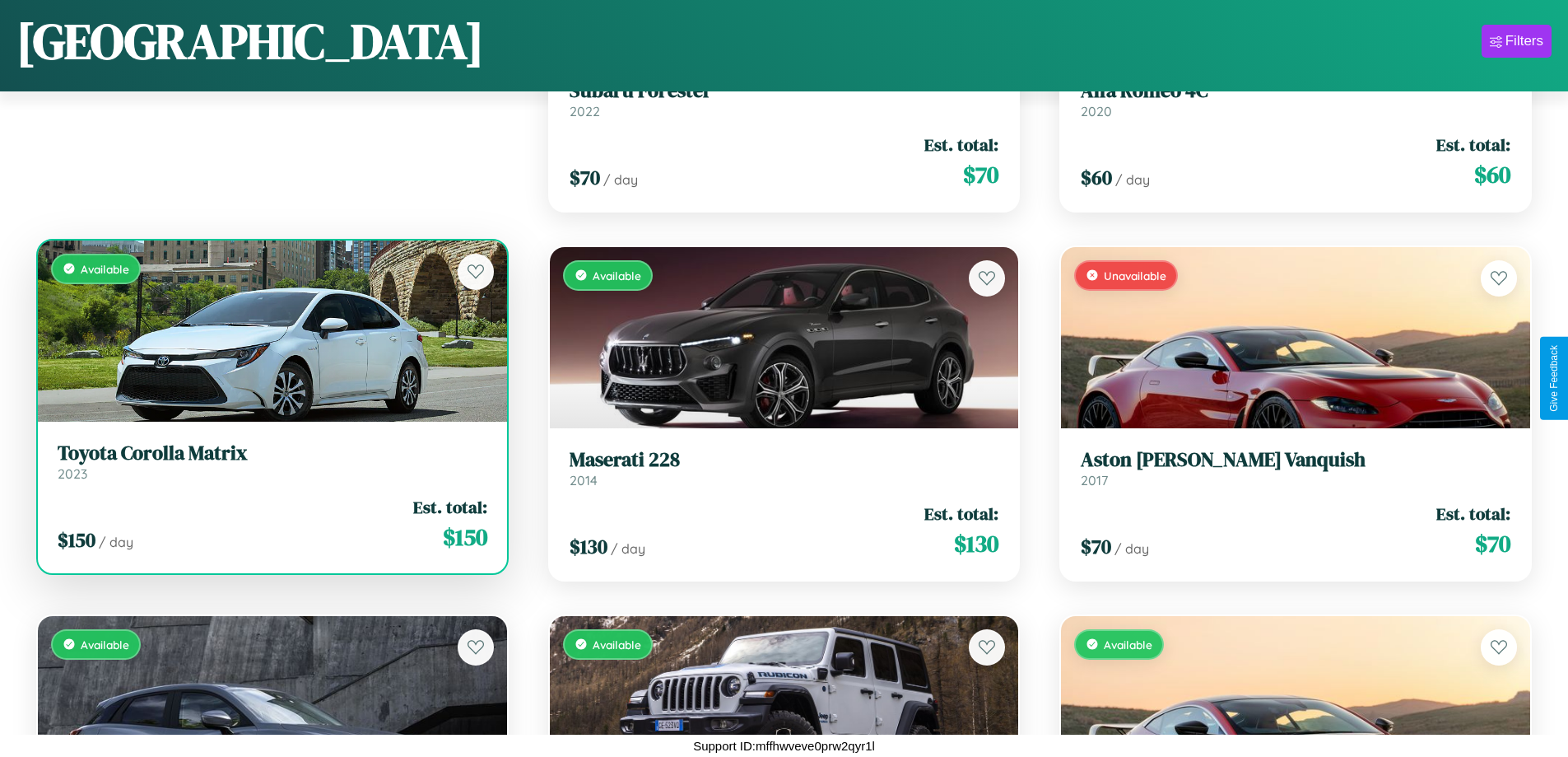
click at [270, 468] on link "Toyota Corolla Matrix 2023" at bounding box center [272, 461] width 430 height 40
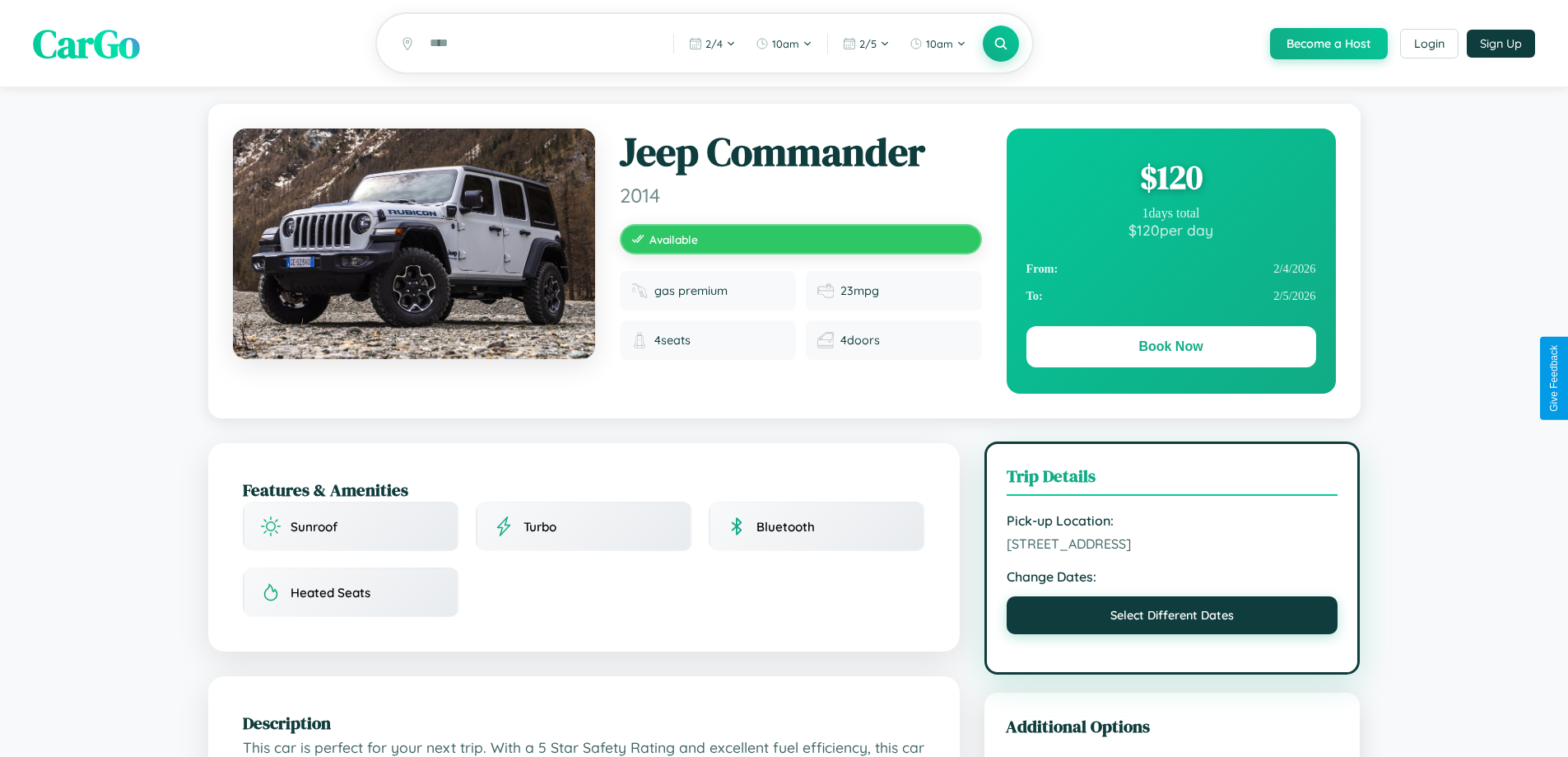
click at [1172, 634] on button "Select Different Dates" at bounding box center [1172, 615] width 332 height 38
select select "*"
select select "****"
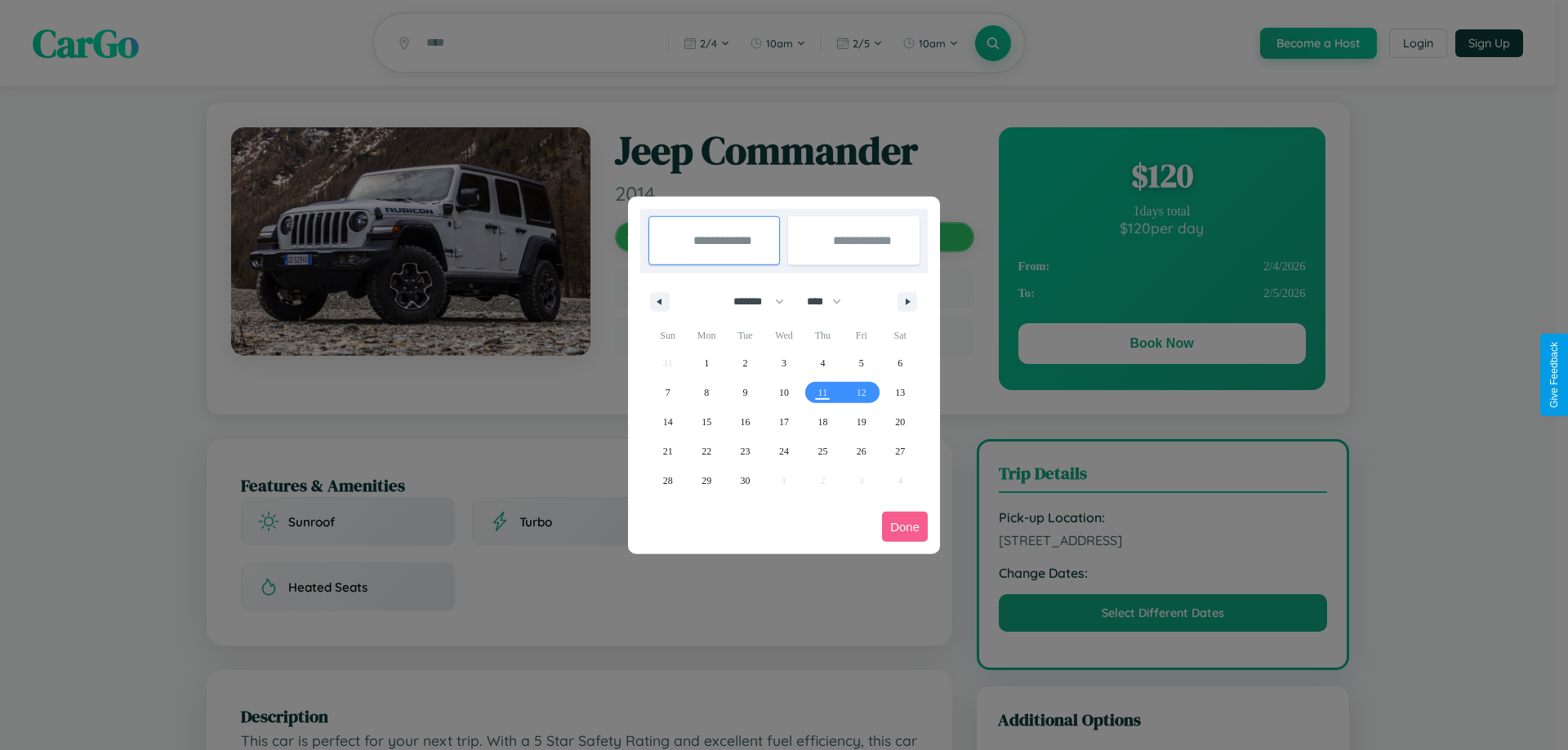
drag, startPoint x: 751, startPoint y: 301, endPoint x: 784, endPoint y: 327, distance: 42.0
click at [751, 301] on select "******* ******** ***** ***** *** **** **** ****** ********* ******* ******** **…" at bounding box center [755, 302] width 69 height 27
select select "**"
click at [745, 421] on span "16" at bounding box center [746, 422] width 10 height 29
type input "**********"
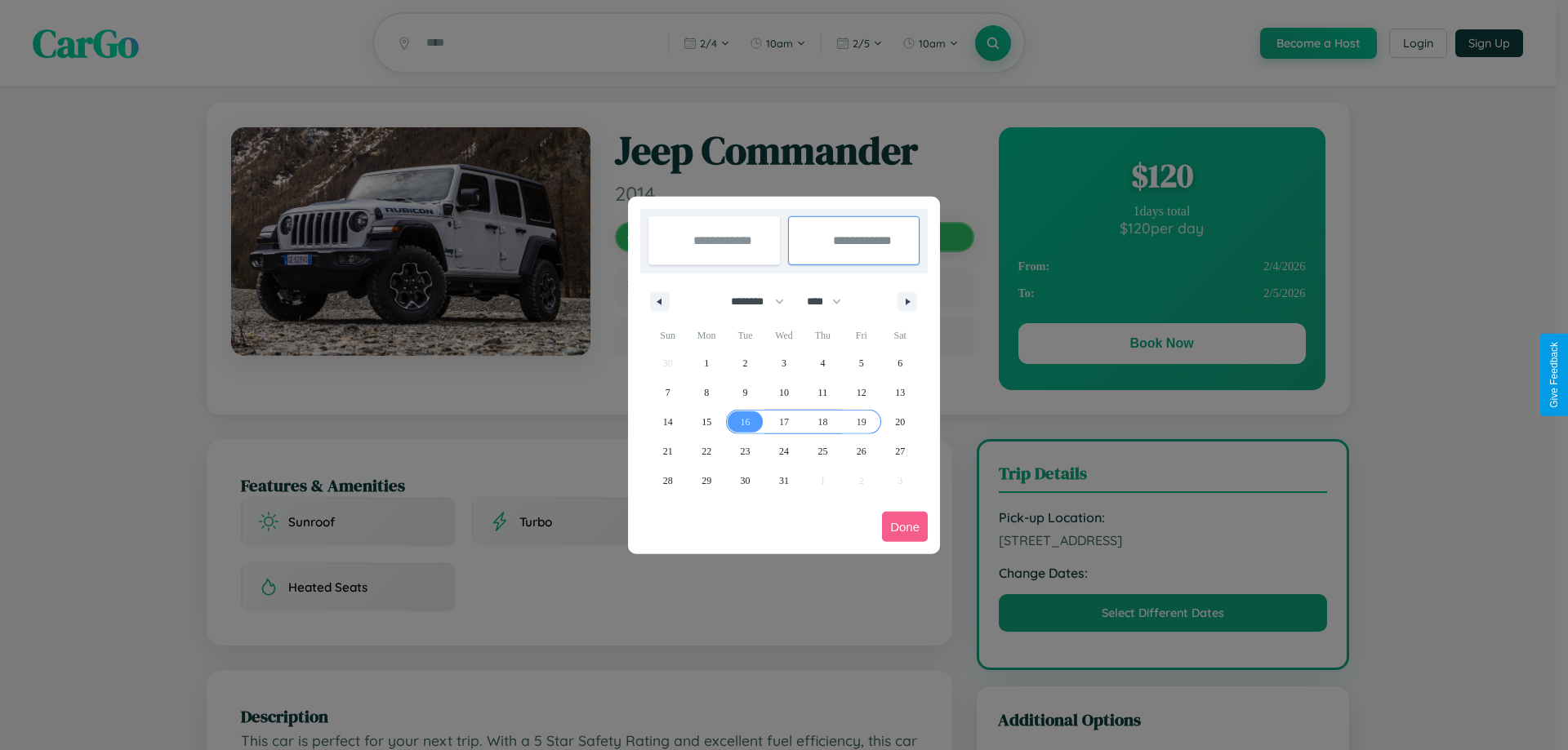
click at [860, 421] on span "19" at bounding box center [861, 422] width 10 height 29
type input "**********"
click at [905, 527] on button "Done" at bounding box center [904, 527] width 46 height 30
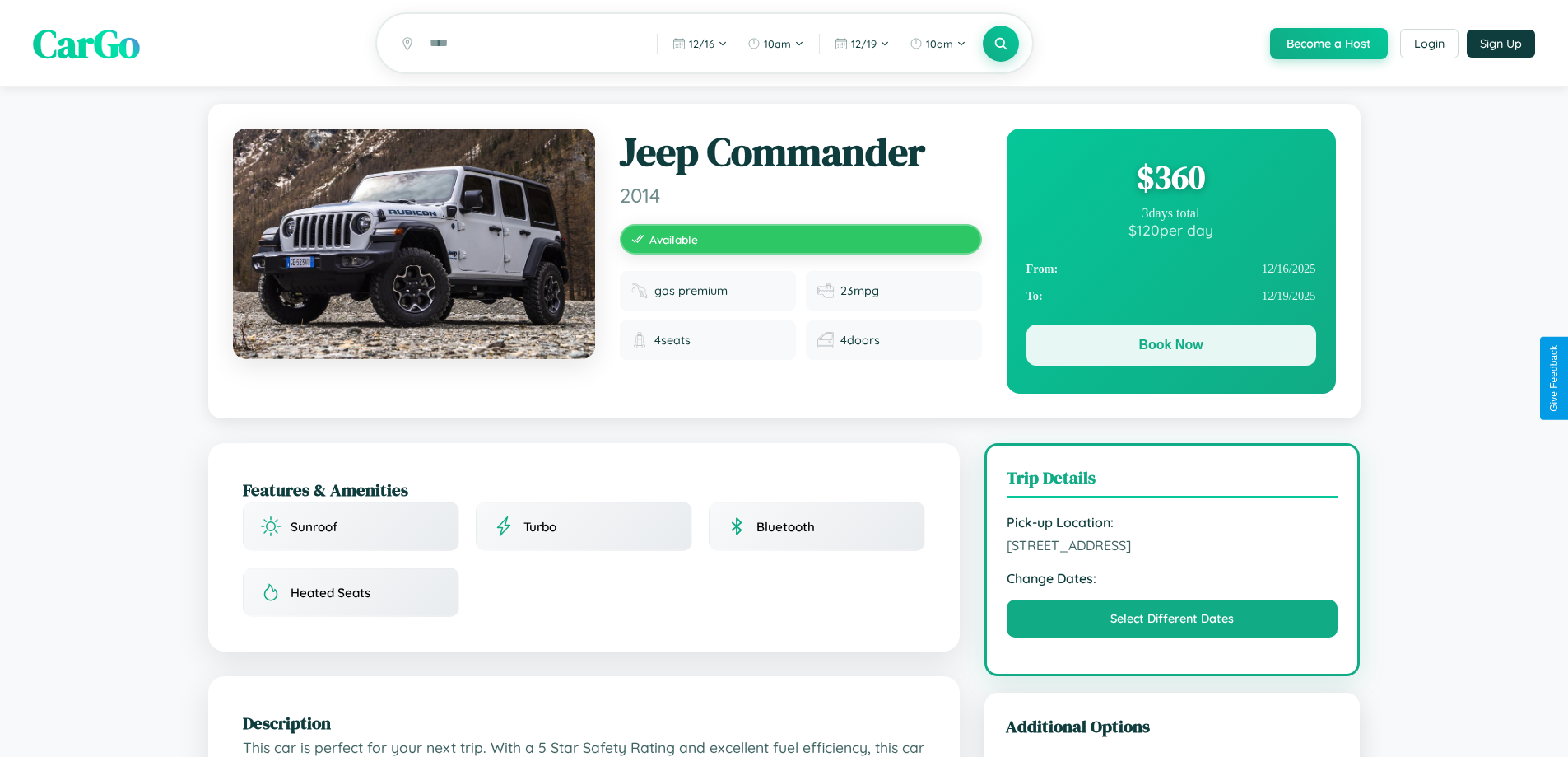
click at [1171, 349] on button "Book Now" at bounding box center [1172, 345] width 290 height 41
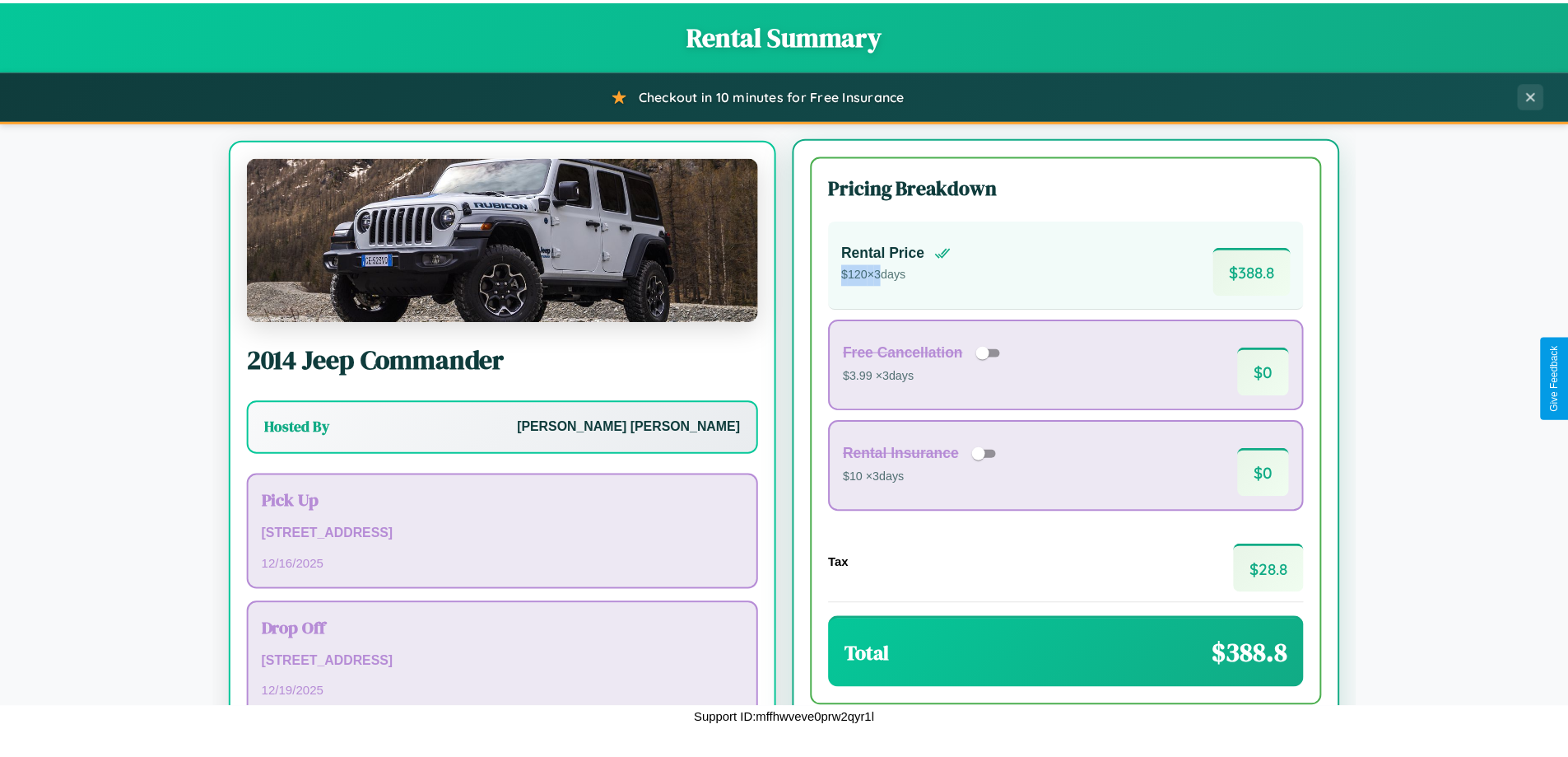
scroll to position [76, 0]
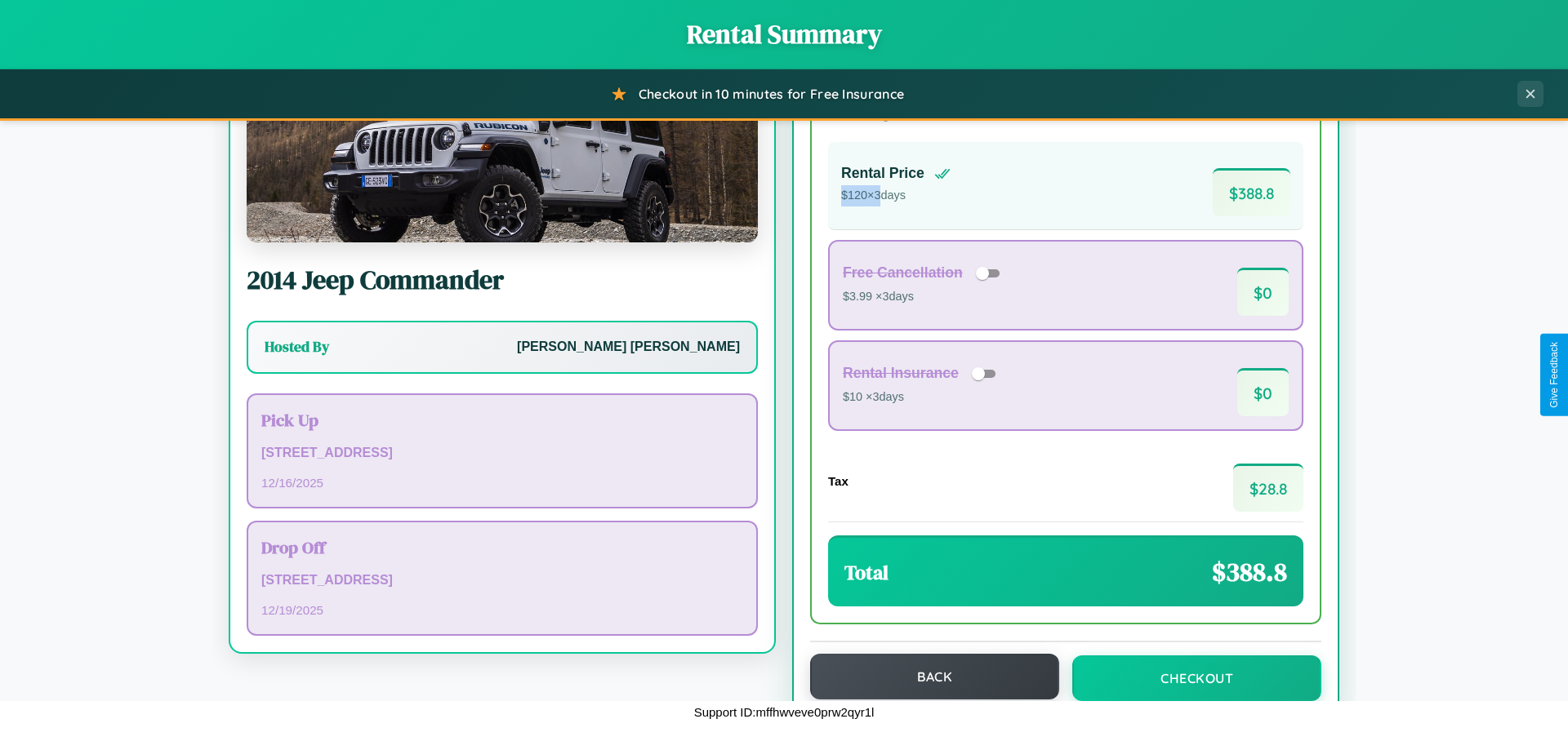
click at [926, 678] on button "Back" at bounding box center [934, 676] width 249 height 46
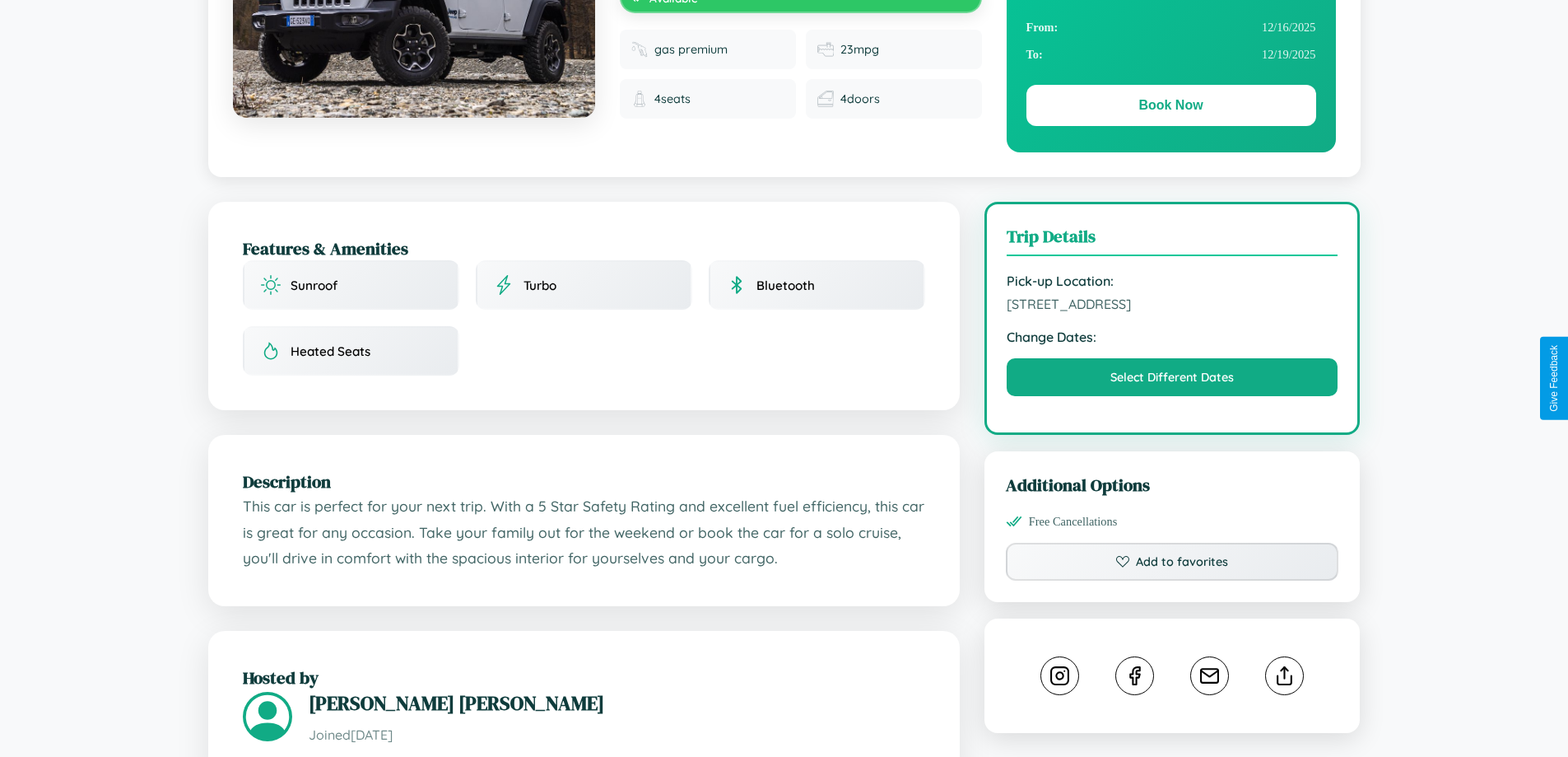
scroll to position [558, 0]
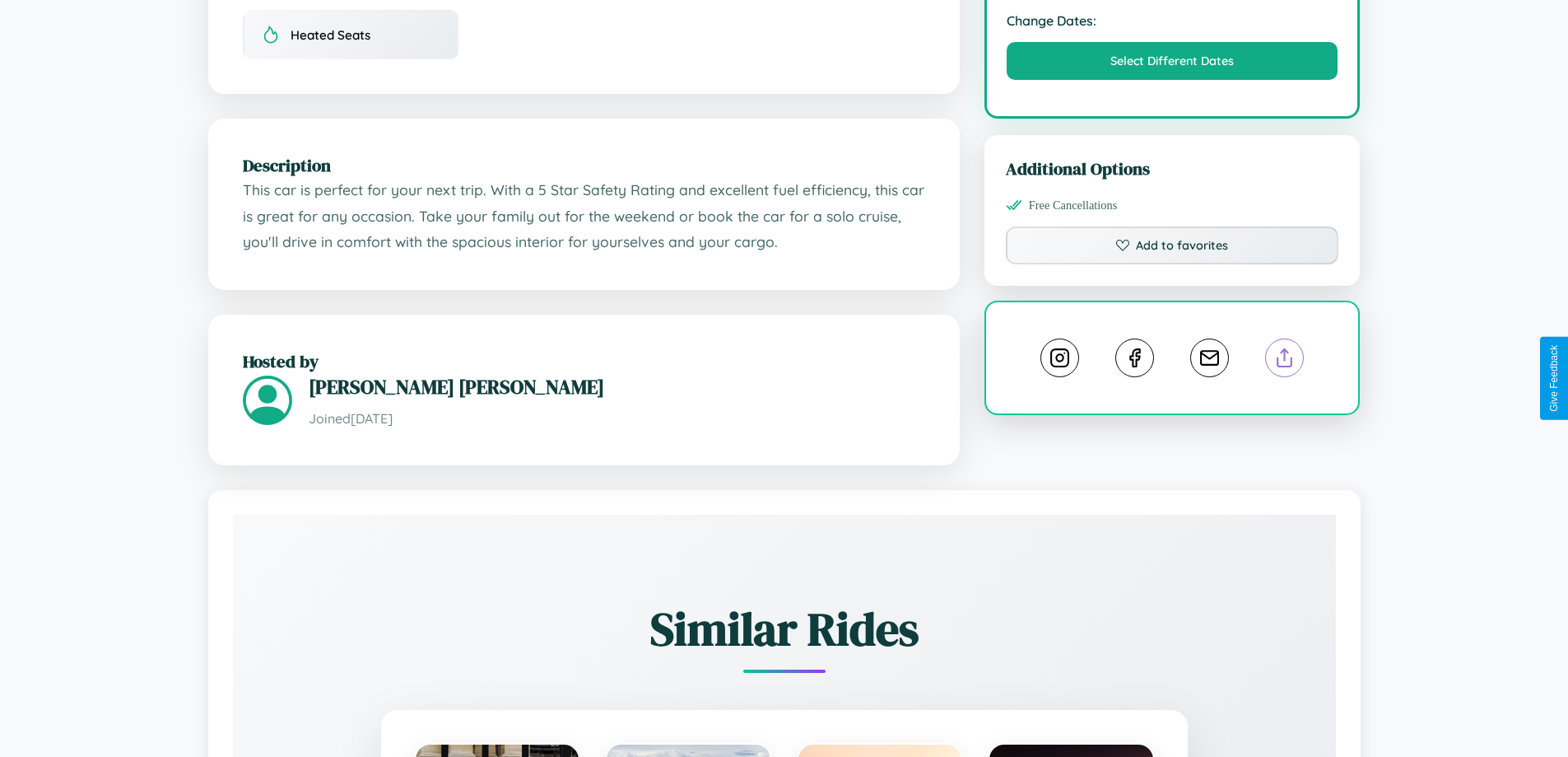
click at [1285, 361] on line at bounding box center [1285, 355] width 0 height 12
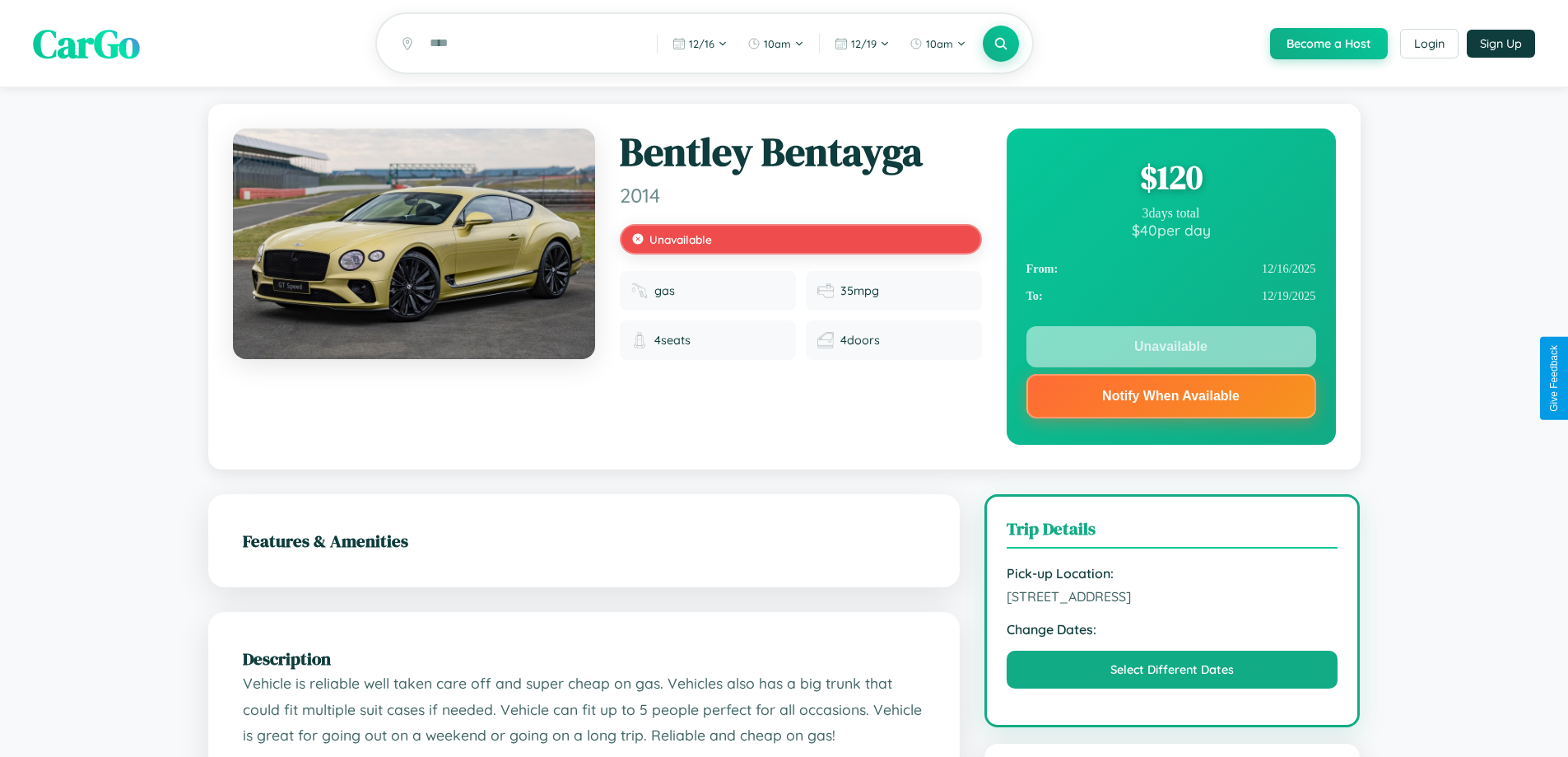
scroll to position [229, 0]
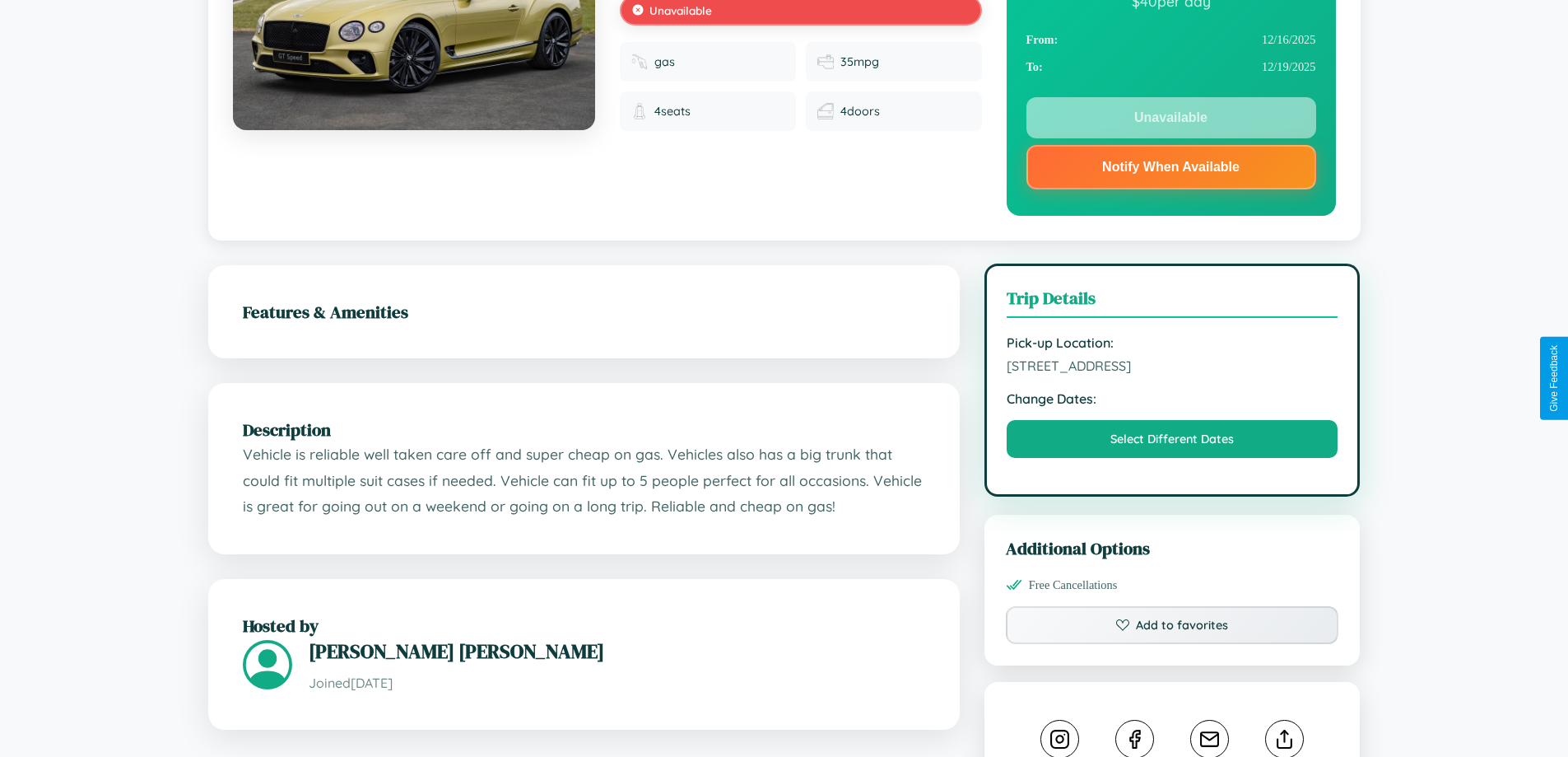
click at [1172, 374] on span "411 Center Street Sydney New South Wales 92528 Australia" at bounding box center [1172, 366] width 332 height 17
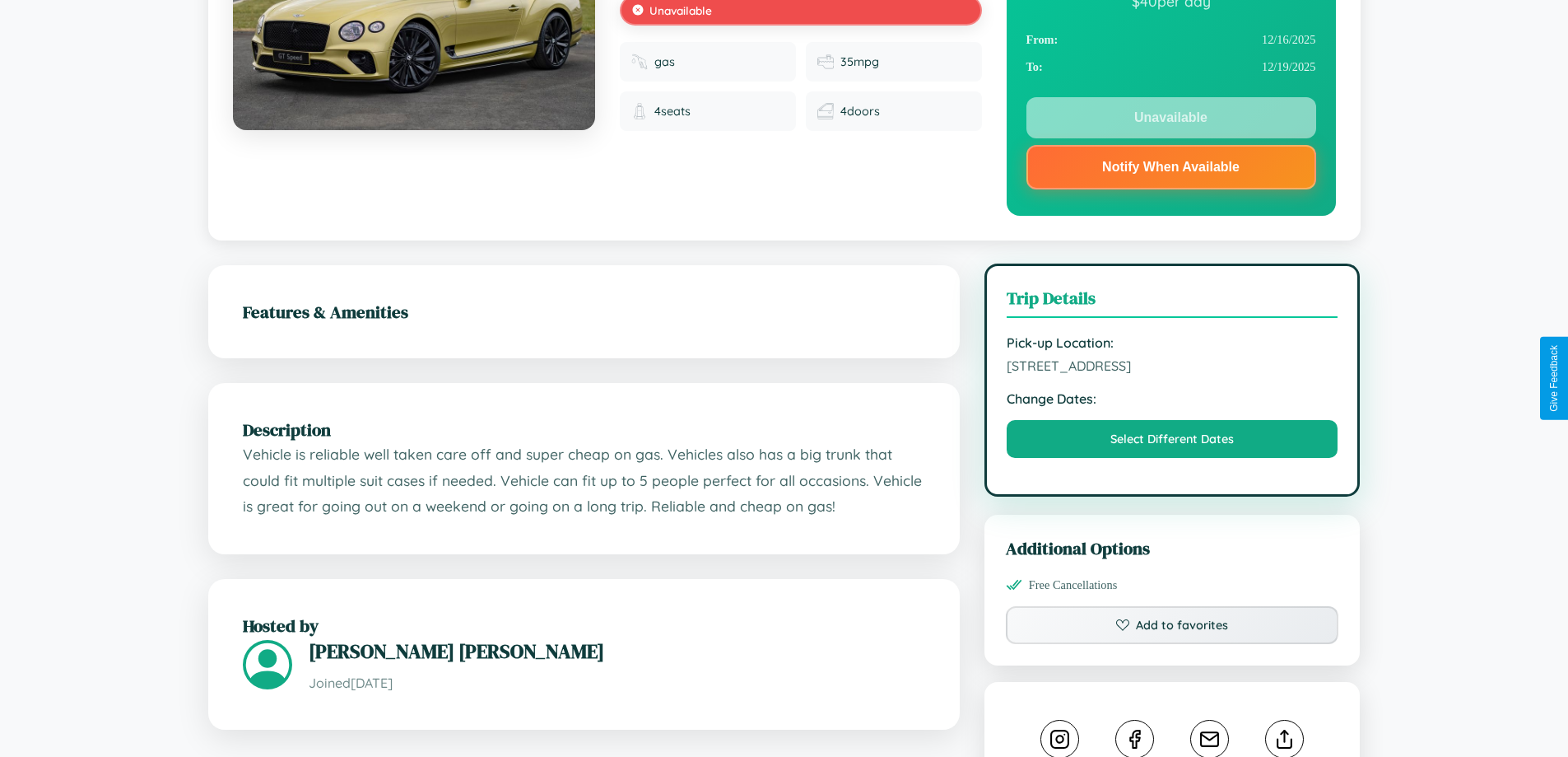
click at [1172, 374] on span "411 Center Street Sydney New South Wales 92528 Australia" at bounding box center [1172, 366] width 332 height 17
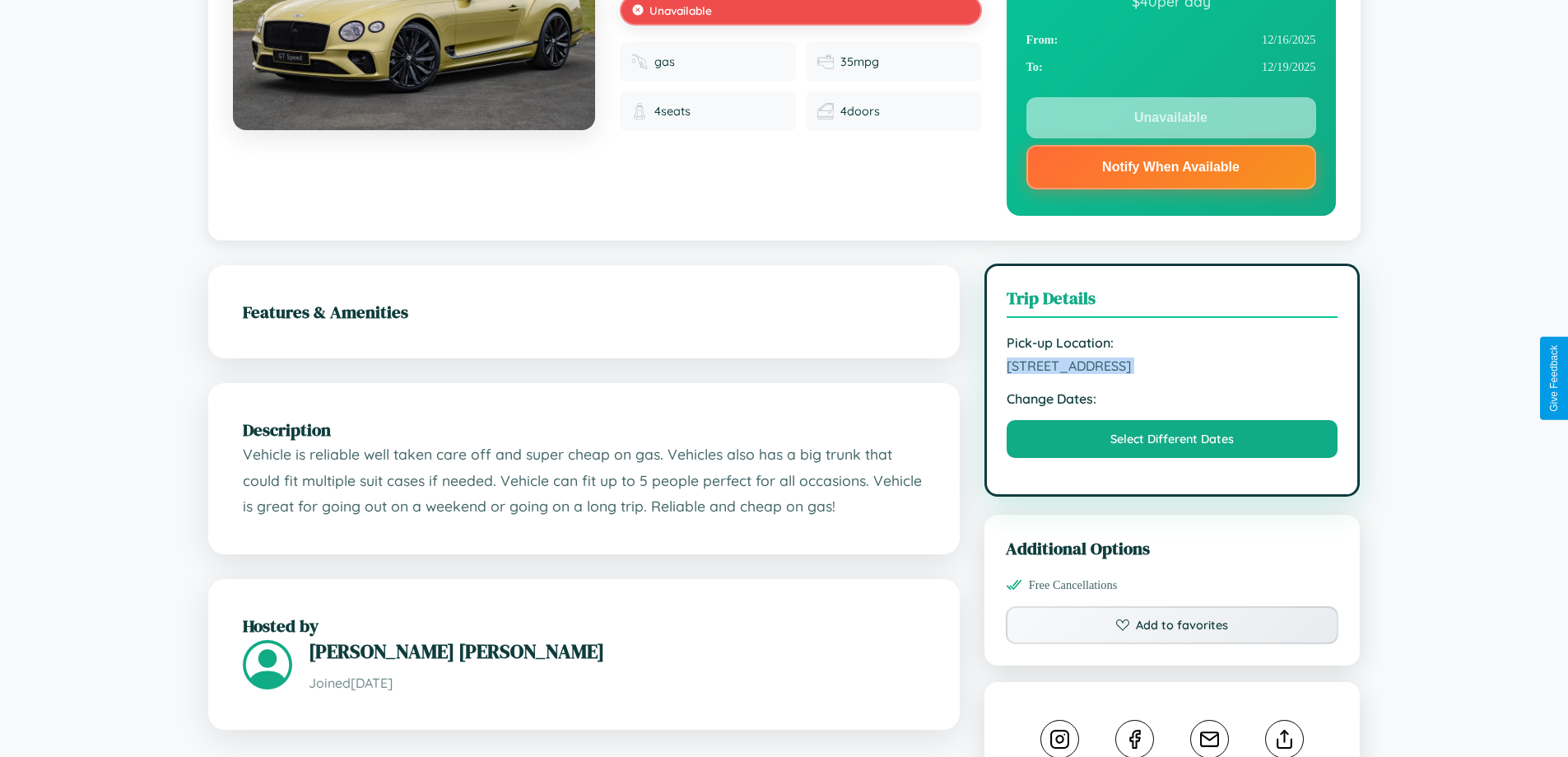
click at [1172, 374] on span "411 Center Street Sydney New South Wales 92528 Australia" at bounding box center [1172, 366] width 332 height 17
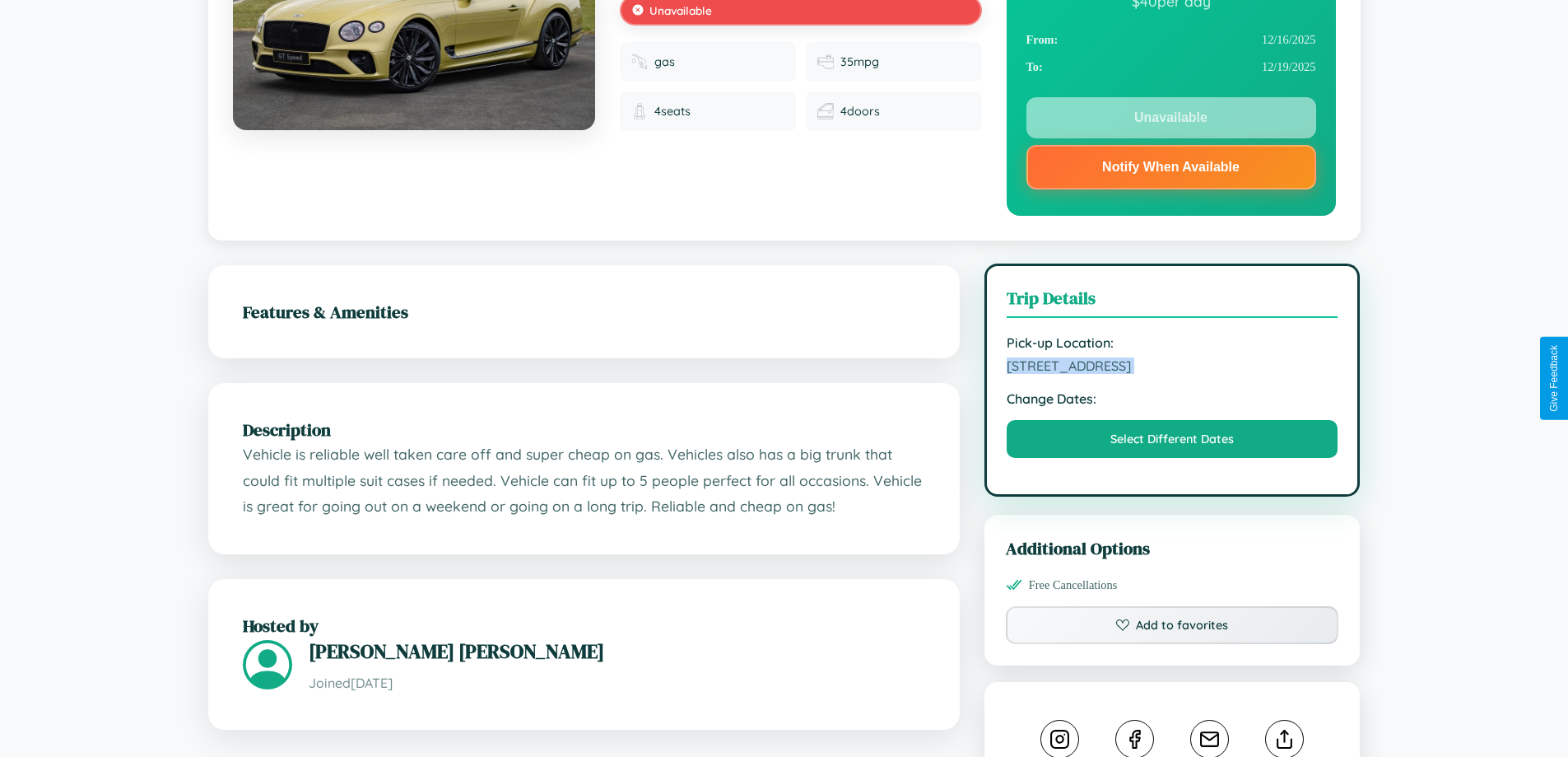
click at [1172, 374] on span "411 Center Street Sydney New South Wales 92528 Australia" at bounding box center [1172, 366] width 332 height 17
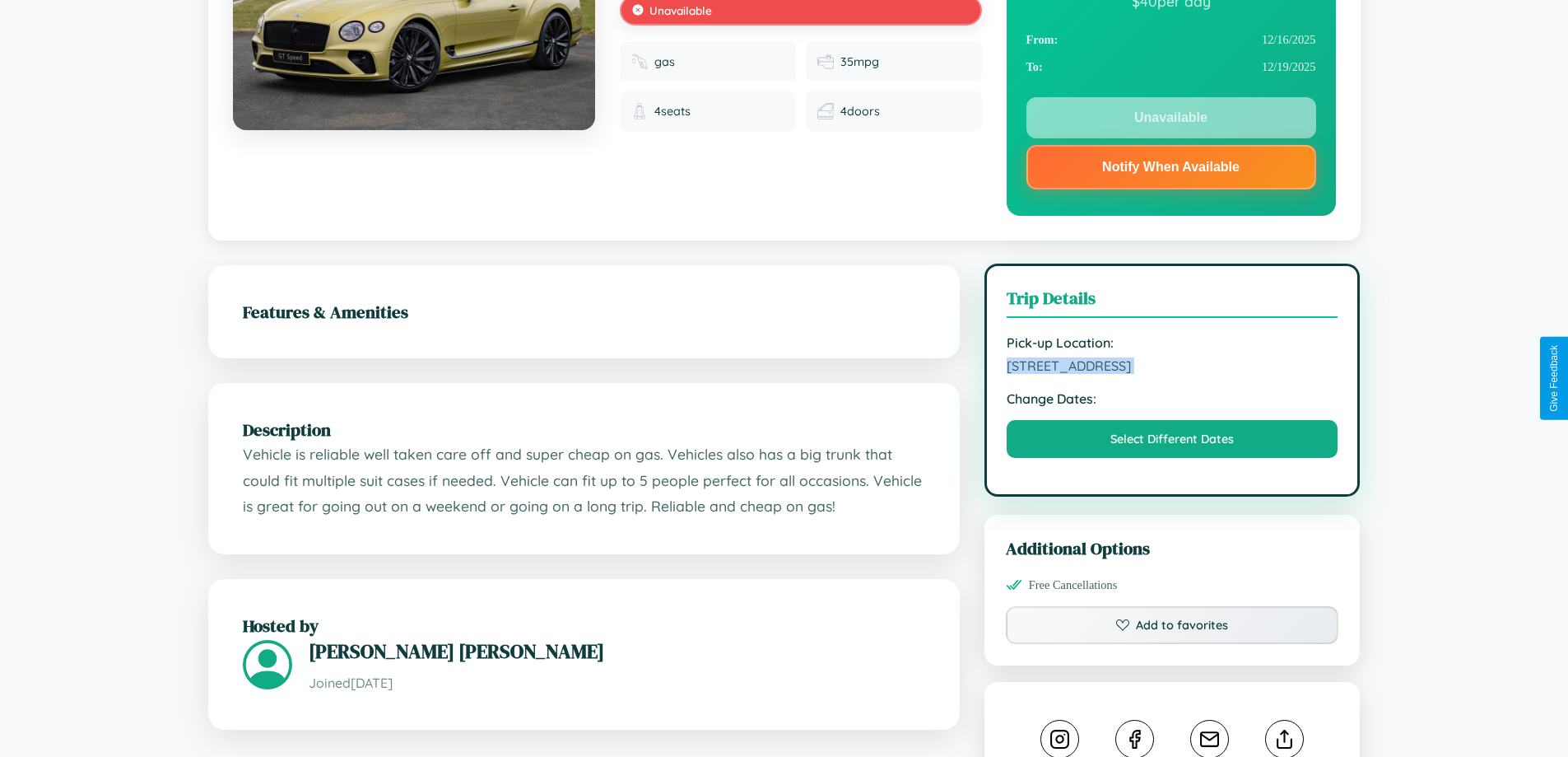
click at [1172, 374] on span "411 Center Street Sydney New South Wales 92528 Australia" at bounding box center [1172, 366] width 332 height 17
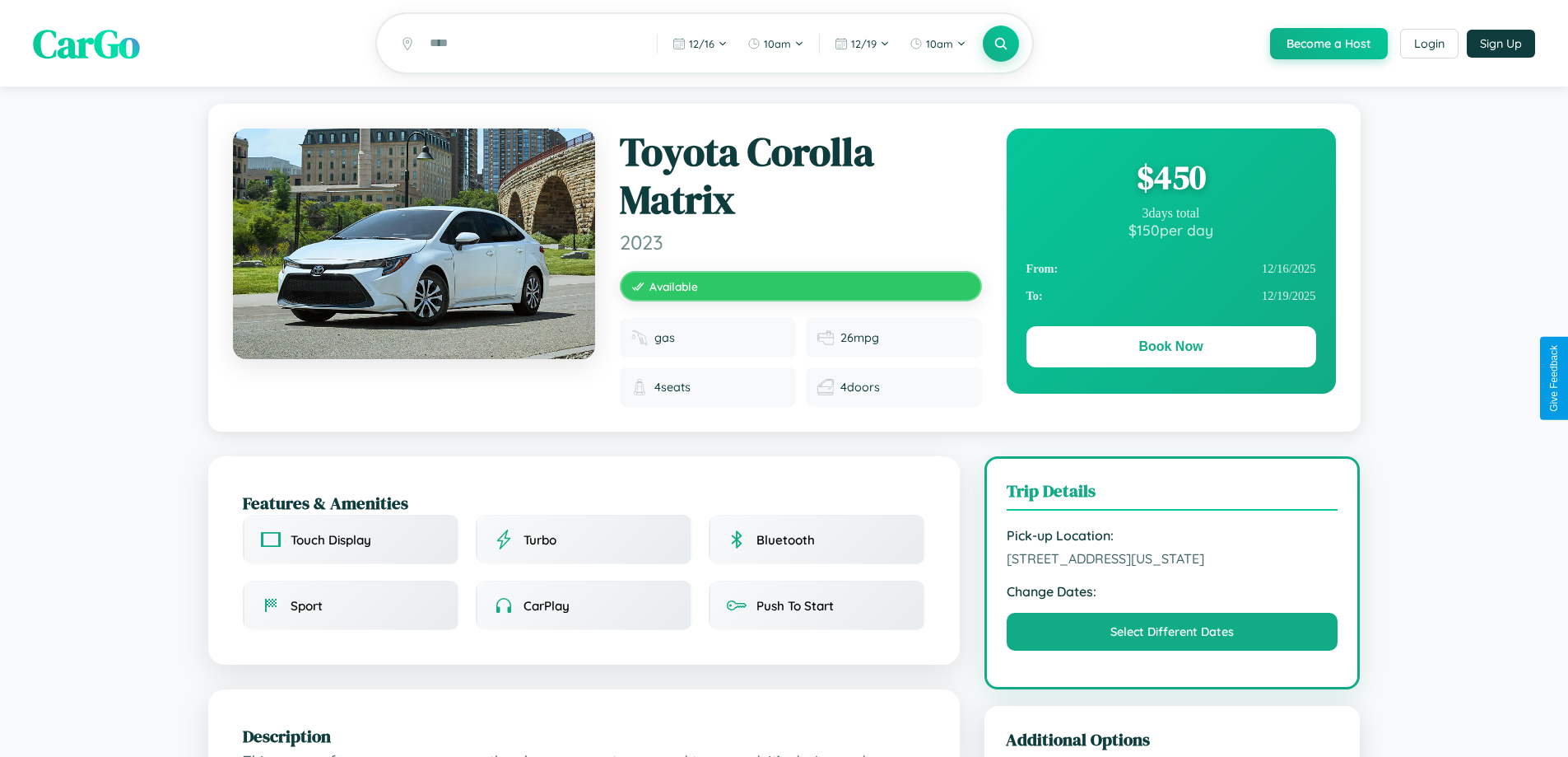
click at [1171, 179] on div "$ 450" at bounding box center [1172, 177] width 290 height 44
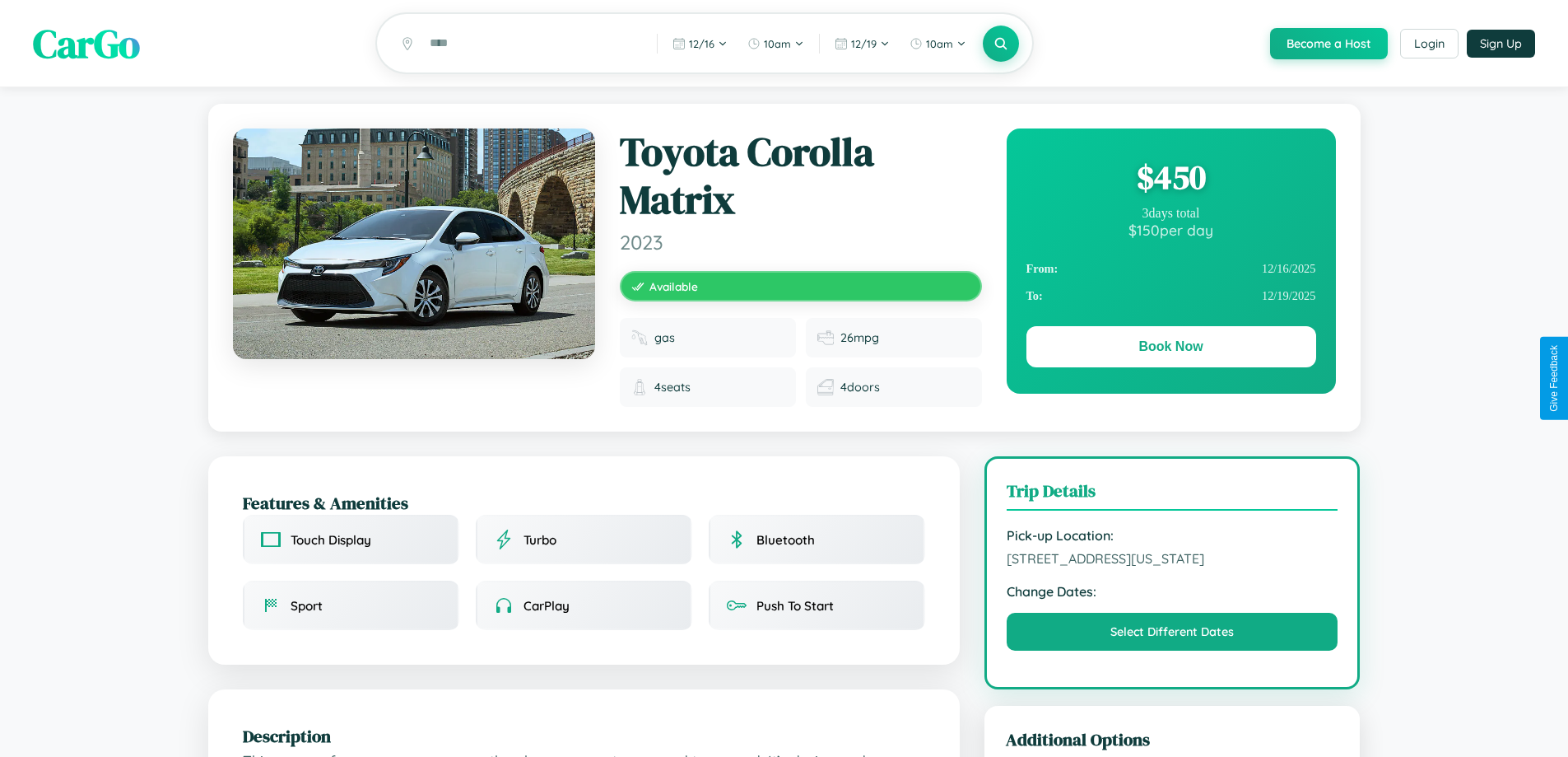
click at [1171, 179] on div "$ 450" at bounding box center [1172, 177] width 290 height 44
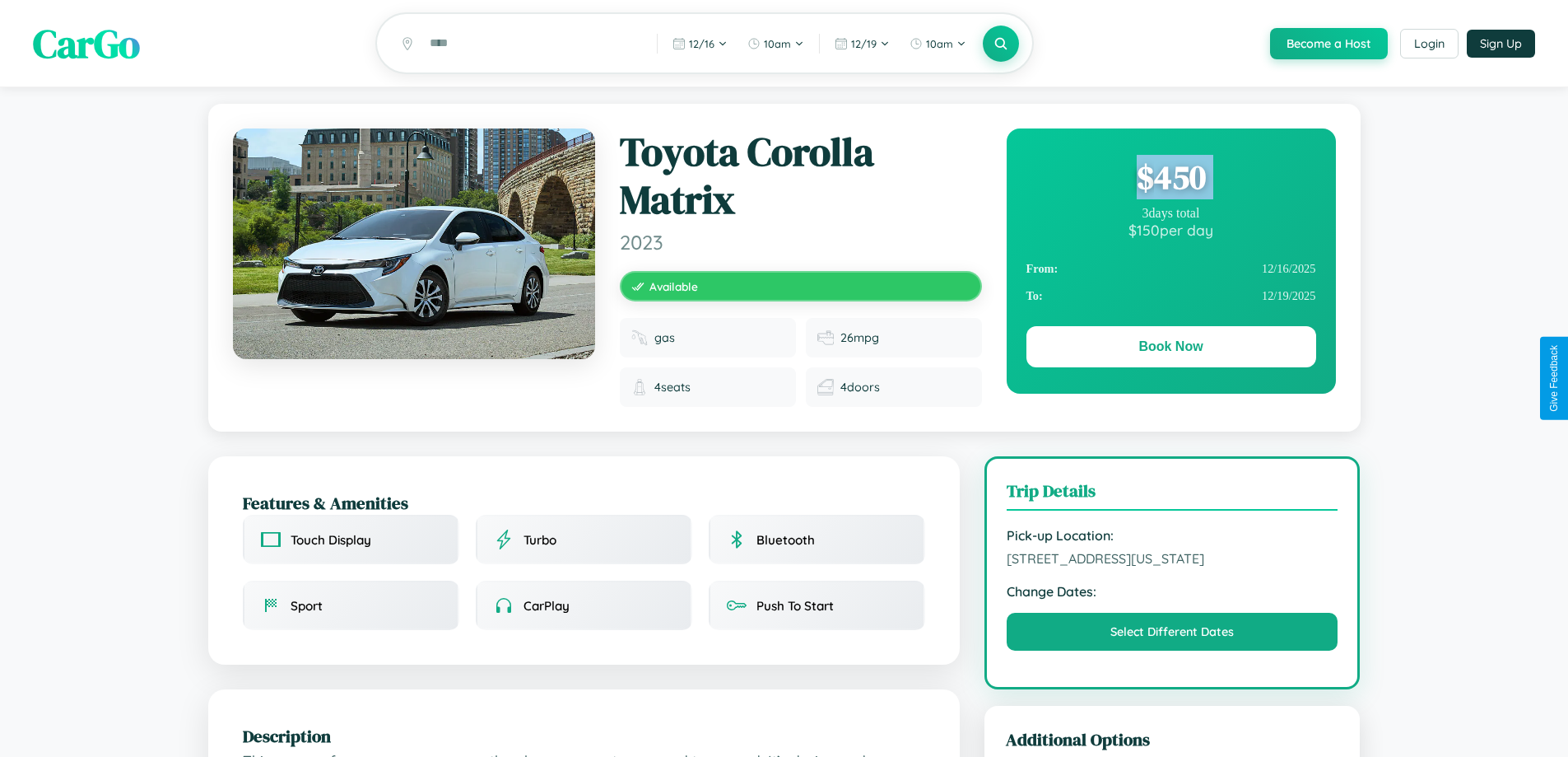
click at [1171, 179] on div "$ 450" at bounding box center [1172, 177] width 290 height 44
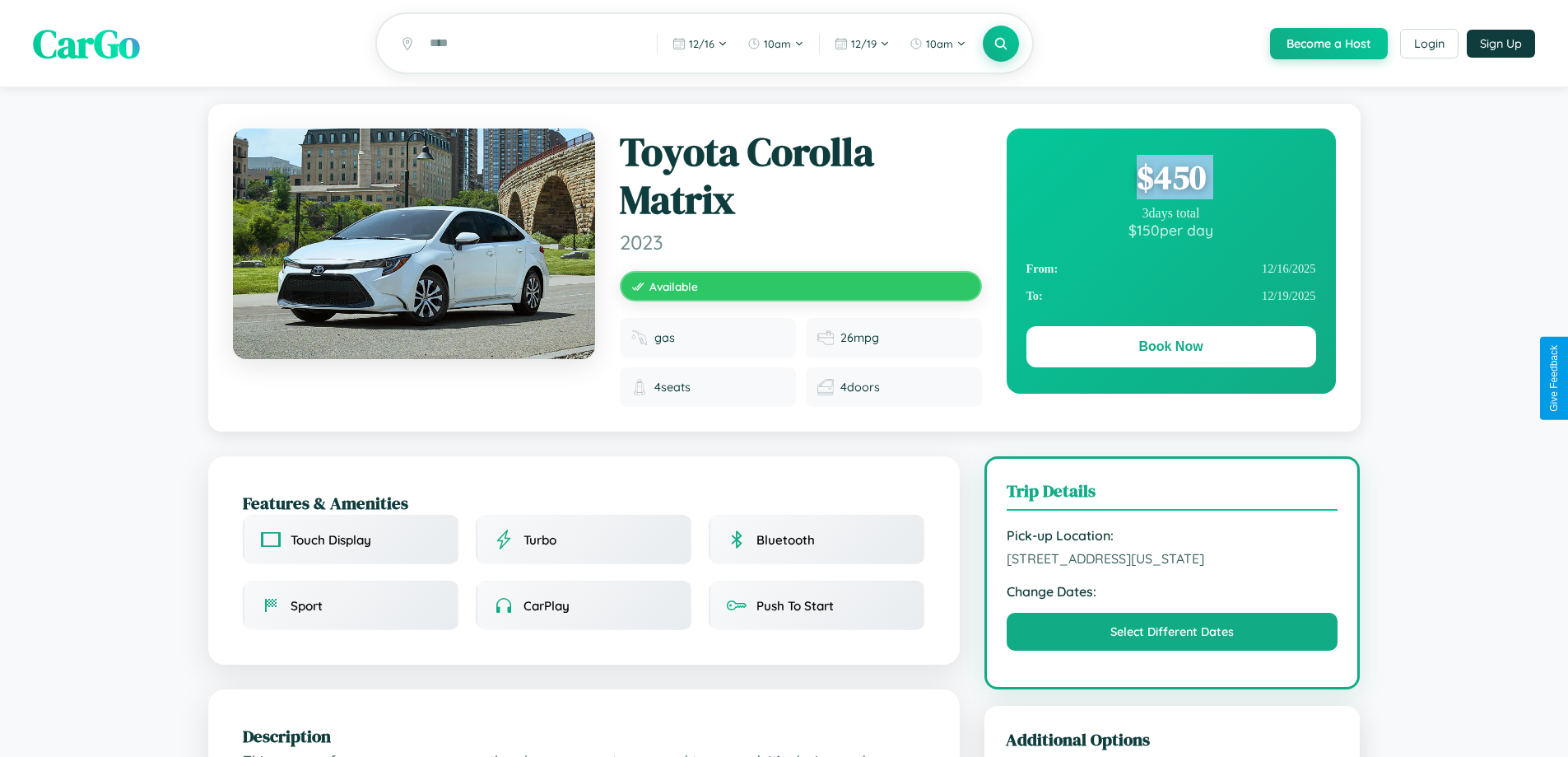
click at [1171, 179] on div "$ 450" at bounding box center [1172, 177] width 290 height 44
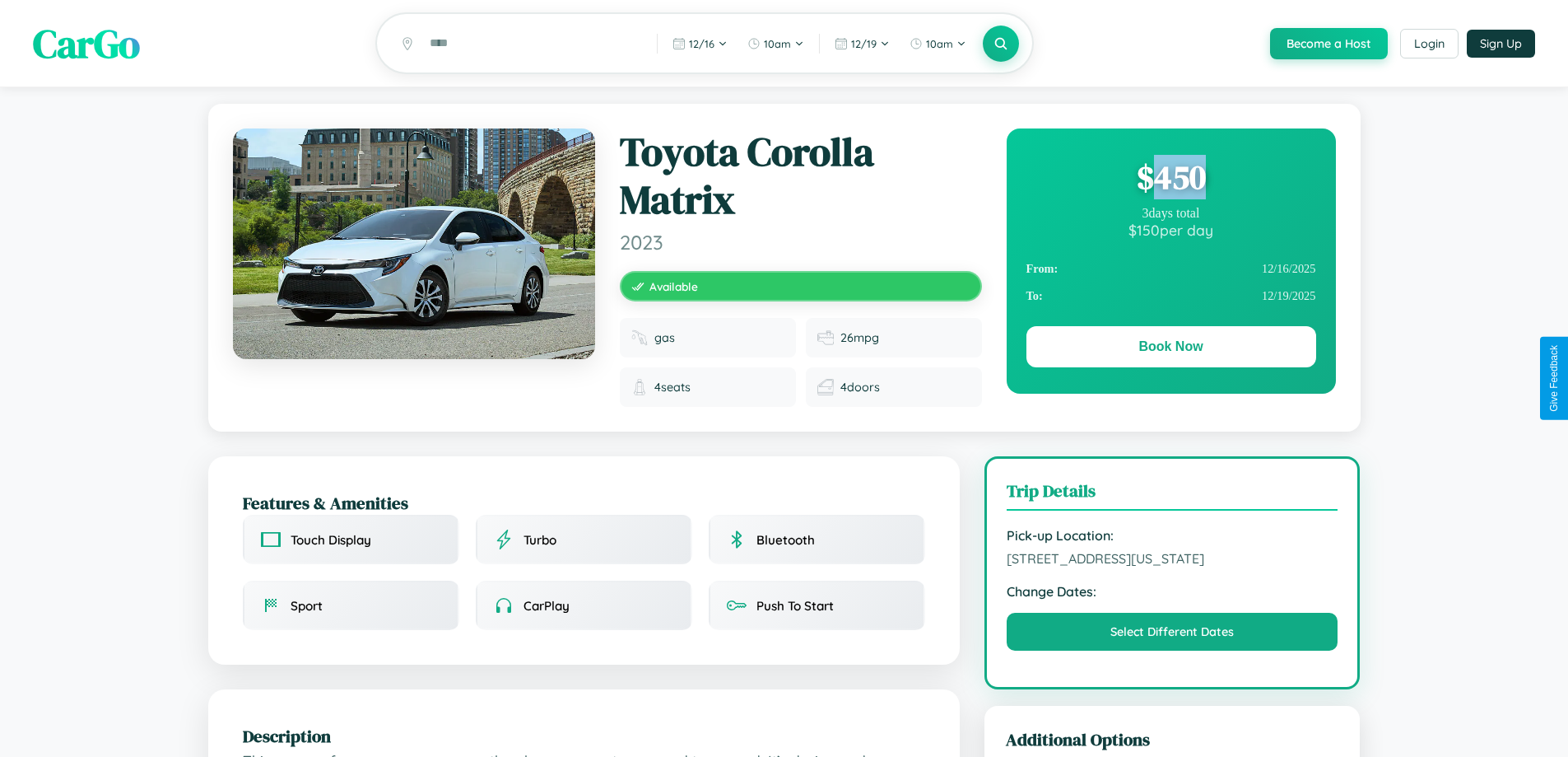
click at [1171, 179] on div "$ 450" at bounding box center [1172, 177] width 290 height 44
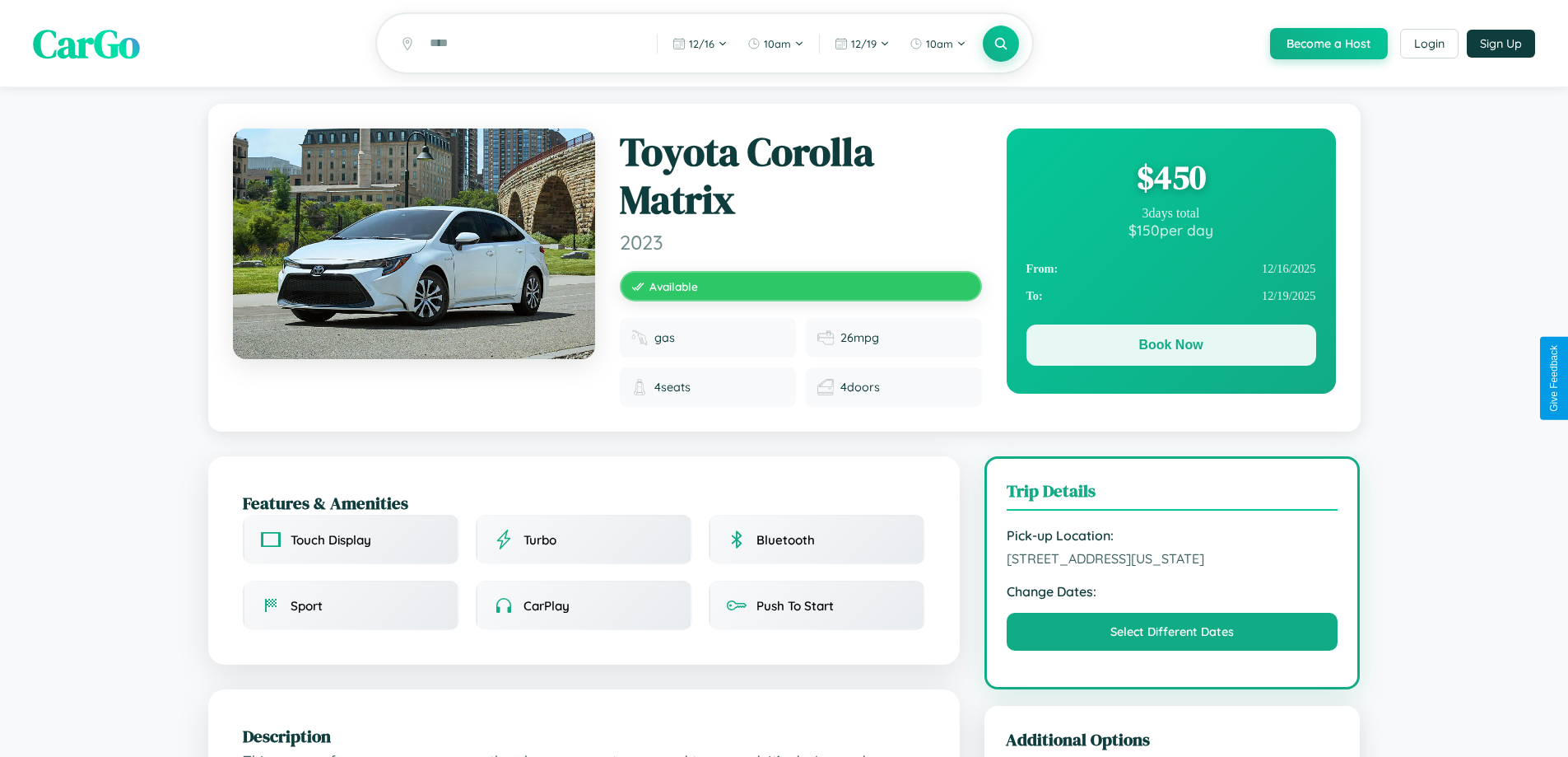
click at [1171, 348] on button "Book Now" at bounding box center [1172, 345] width 290 height 41
